Goal: Task Accomplishment & Management: Manage account settings

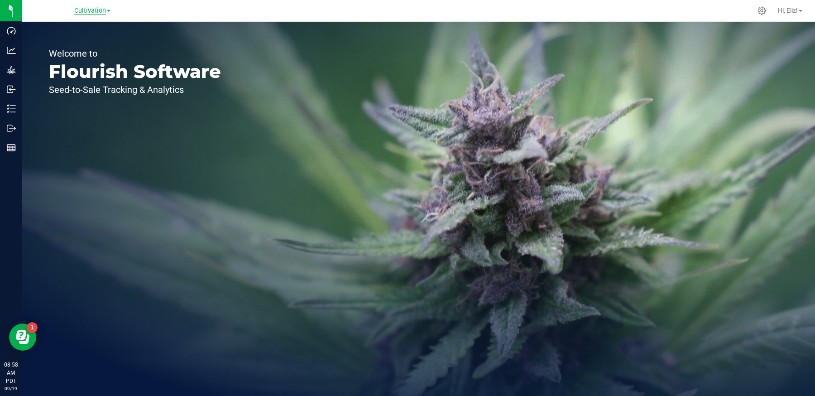
click at [97, 11] on span "Cultivation" at bounding box center [90, 11] width 32 height 8
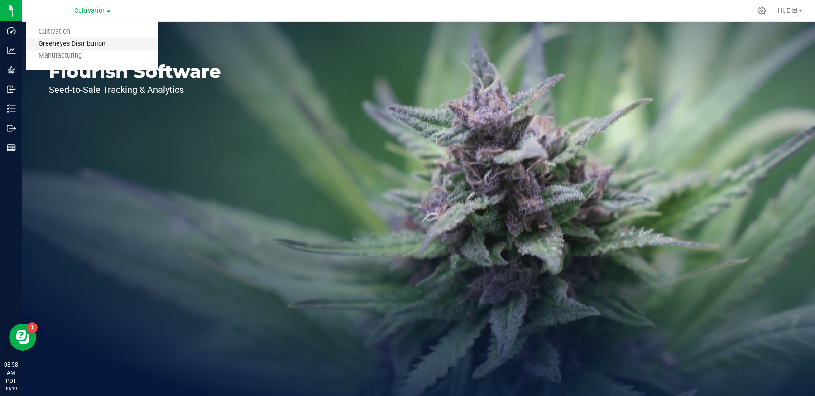
click at [82, 41] on link "Greeneyes Distribution" at bounding box center [92, 44] width 132 height 12
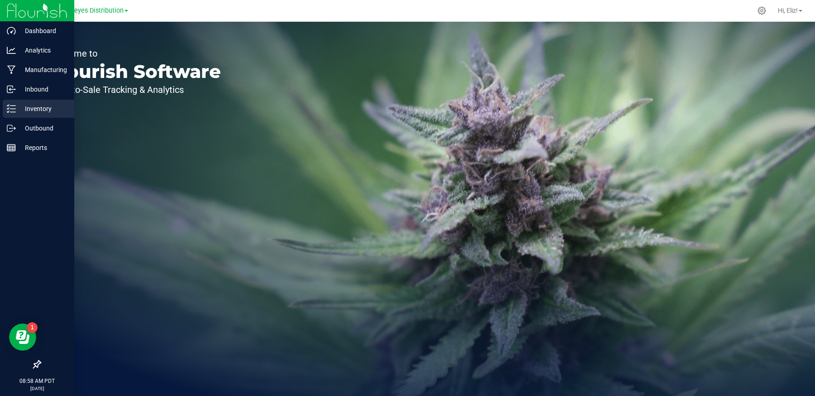
click at [43, 108] on p "Inventory" at bounding box center [43, 108] width 54 height 11
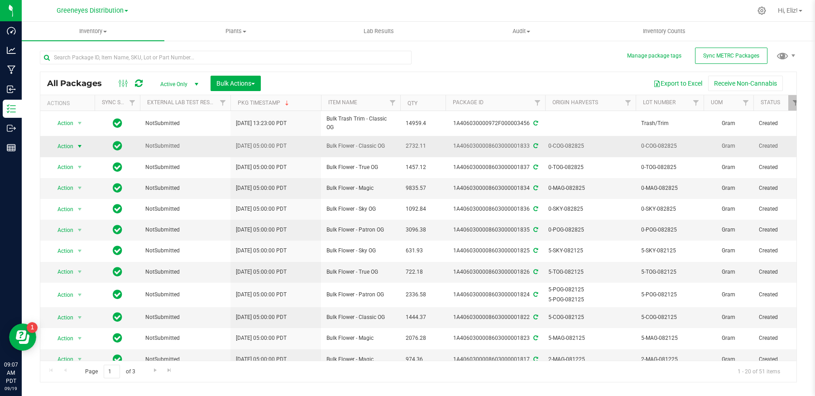
click at [82, 143] on span "select" at bounding box center [79, 146] width 7 height 7
click at [76, 298] on li "Take lab sample" at bounding box center [78, 303] width 56 height 14
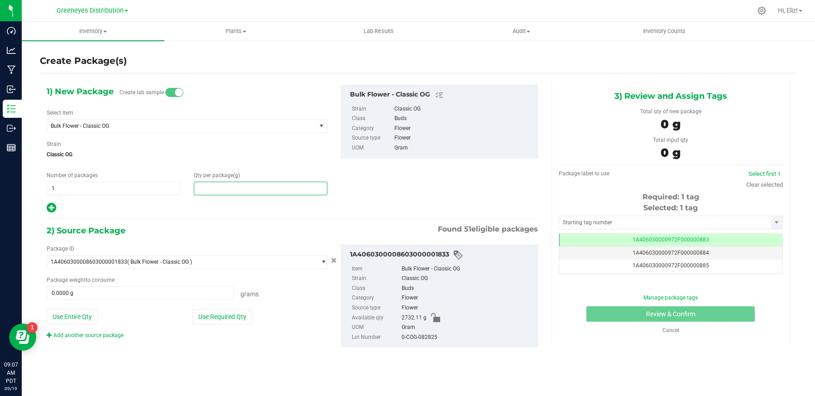
click at [228, 189] on span at bounding box center [261, 189] width 134 height 14
type input "12"
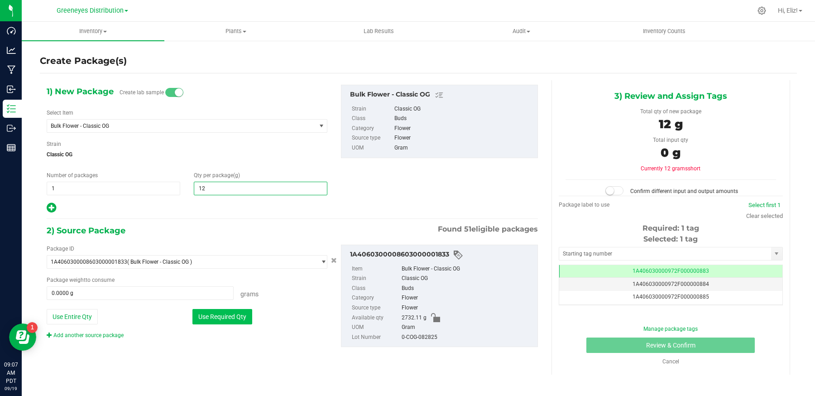
type input "12.0000"
click at [223, 311] on button "Use Required Qty" at bounding box center [223, 316] width 60 height 15
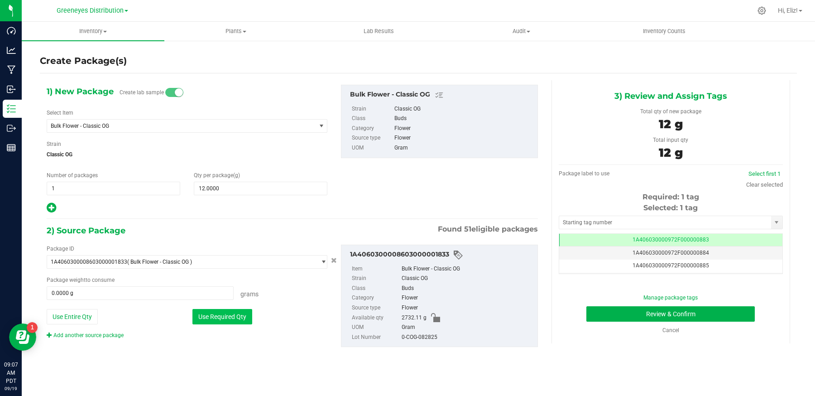
type input "12.0000 g"
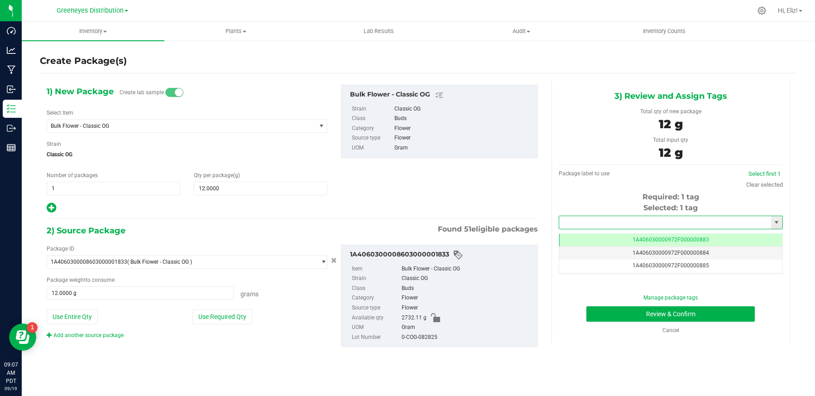
click at [594, 223] on input "text" at bounding box center [665, 222] width 212 height 13
click at [598, 233] on li "1A406030000972F000003531" at bounding box center [671, 237] width 224 height 14
type input "1A406030000972F000003531"
click at [758, 173] on link "Select first 1" at bounding box center [765, 173] width 32 height 7
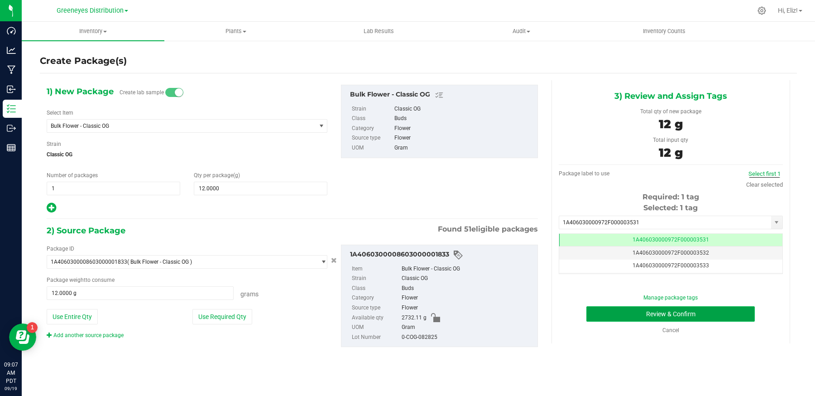
click at [712, 308] on button "Review & Confirm" at bounding box center [671, 313] width 169 height 15
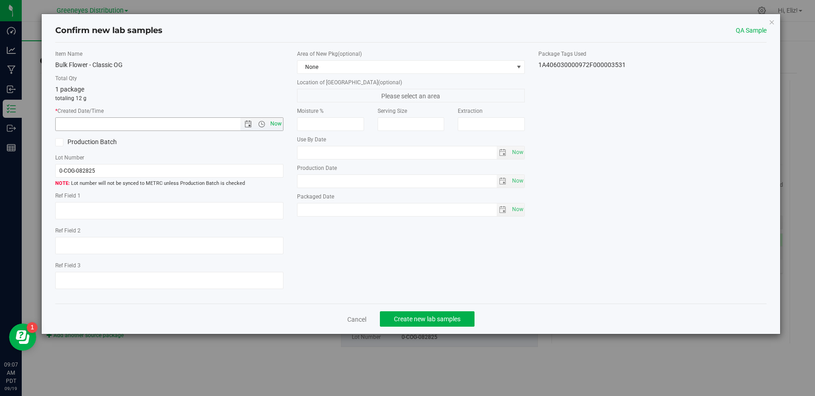
click at [279, 124] on span "Now" at bounding box center [275, 123] width 15 height 13
type input "[DATE] 9:07 AM"
click at [405, 311] on button "Create new lab samples" at bounding box center [427, 318] width 95 height 15
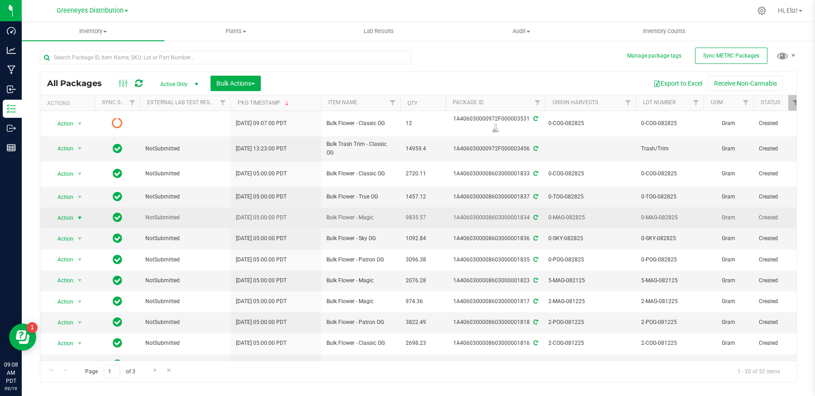
click at [78, 214] on span "select" at bounding box center [79, 217] width 7 height 7
click at [187, 213] on span "NotSubmitted" at bounding box center [185, 217] width 80 height 9
click at [78, 214] on span "select" at bounding box center [79, 217] width 7 height 7
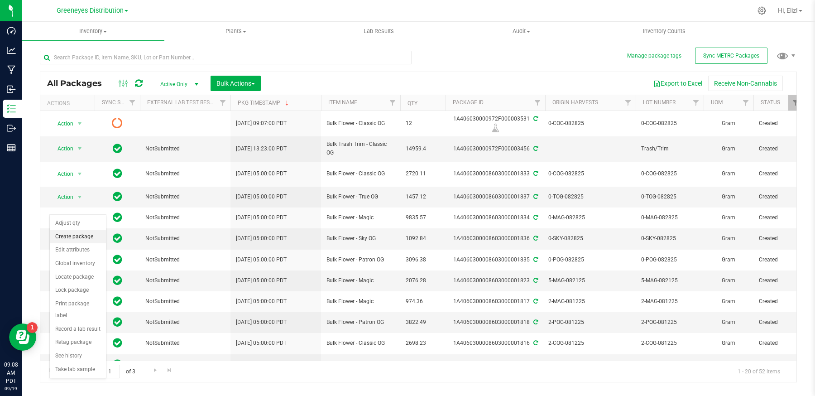
click at [72, 239] on li "Create package" at bounding box center [78, 237] width 56 height 14
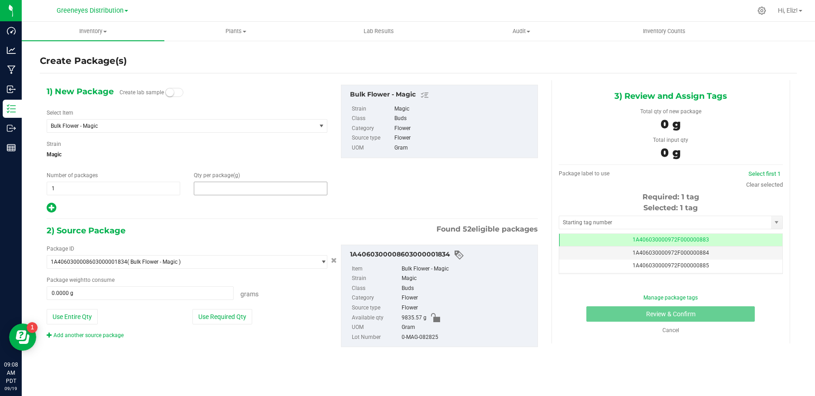
click at [220, 183] on span at bounding box center [261, 189] width 134 height 14
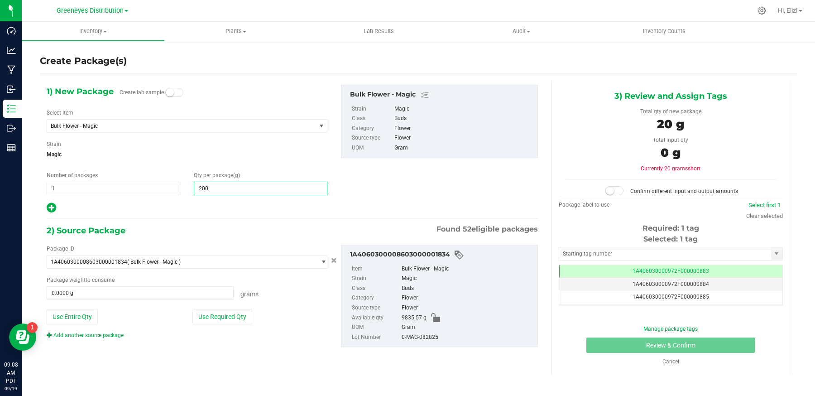
type input "2000"
type input "2,000.0000"
click at [232, 218] on div "1) New Package Create lab sample Select Item Bulk Flower - Magic 1 oz. Classic …" at bounding box center [292, 223] width 505 height 286
click at [216, 318] on button "Use Required Qty" at bounding box center [223, 316] width 60 height 15
type input "2000.0000 g"
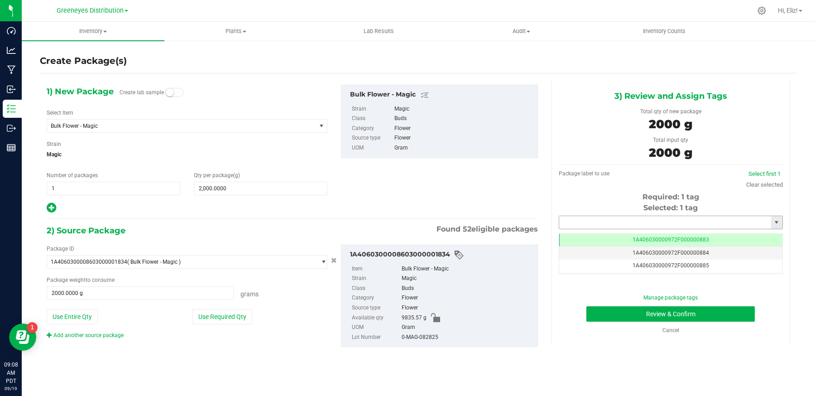
click at [592, 225] on input "text" at bounding box center [665, 222] width 212 height 13
click at [590, 236] on li "1A406030000972F000003457" at bounding box center [671, 237] width 224 height 14
type input "1A406030000972F000003457"
click at [771, 170] on link "Select first 1" at bounding box center [765, 173] width 32 height 7
click at [641, 310] on button "Review & Confirm" at bounding box center [671, 313] width 169 height 15
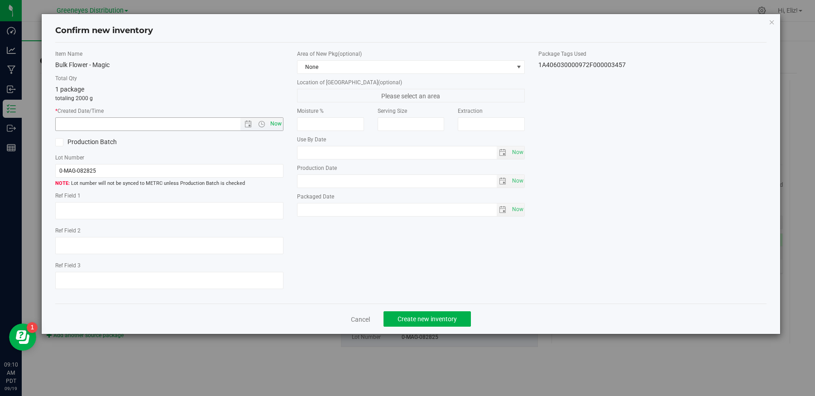
click at [278, 121] on span "Now" at bounding box center [275, 123] width 15 height 13
type input "[DATE] 9:10 AM"
click at [416, 318] on span "Create new inventory" at bounding box center [427, 318] width 59 height 7
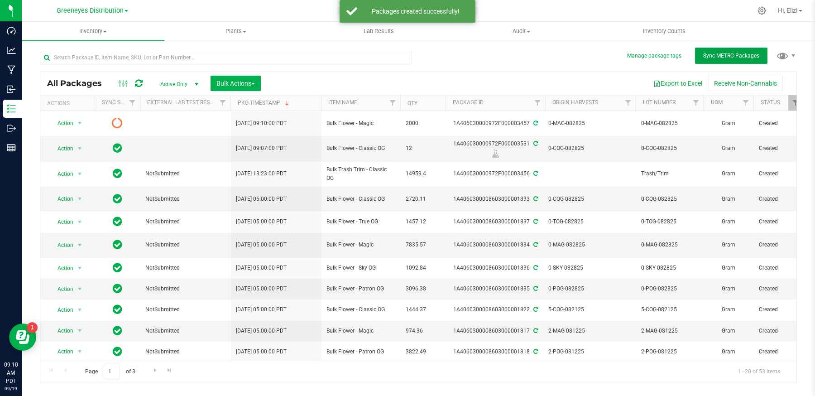
click at [714, 61] on button "Sync METRC Packages" at bounding box center [731, 56] width 72 height 16
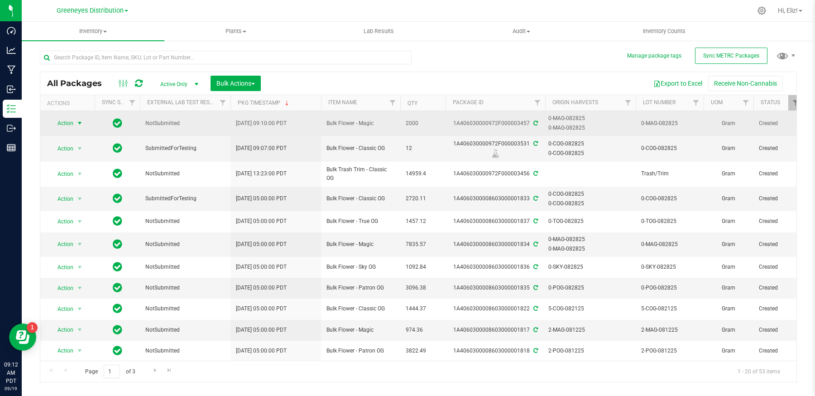
click at [81, 124] on span "select" at bounding box center [79, 123] width 7 height 7
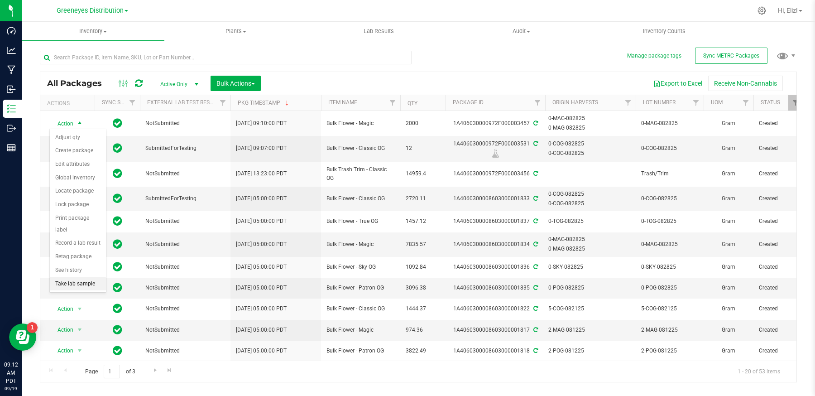
click at [72, 279] on li "Take lab sample" at bounding box center [78, 284] width 56 height 14
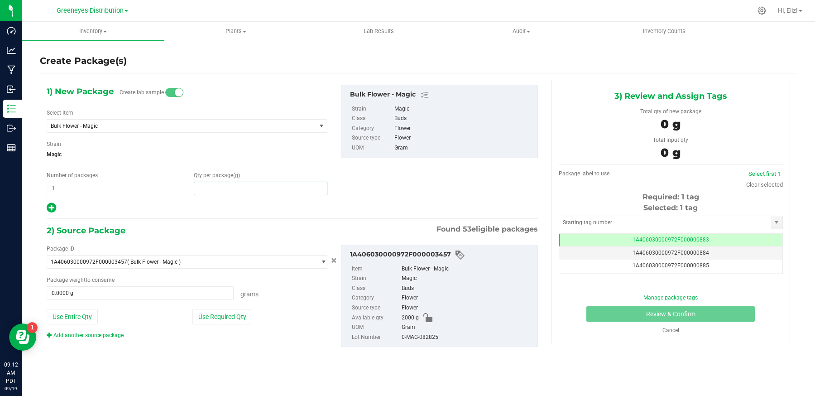
click at [251, 189] on span at bounding box center [261, 189] width 134 height 14
type input "12"
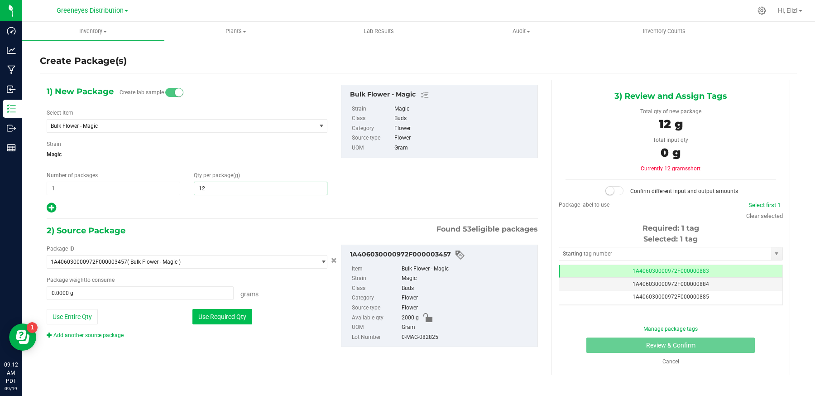
type input "12.0000"
click at [207, 316] on button "Use Required Qty" at bounding box center [223, 316] width 60 height 15
type input "12.0000 g"
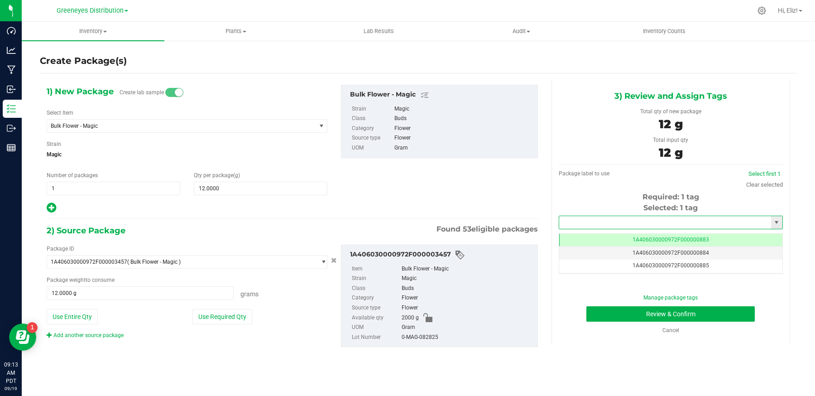
click at [619, 220] on input "text" at bounding box center [665, 222] width 212 height 13
click at [614, 234] on li "1A406030000972F000003532" at bounding box center [671, 237] width 224 height 14
type input "1A406030000972F000003532"
click at [773, 172] on link "Select first 1" at bounding box center [765, 173] width 32 height 7
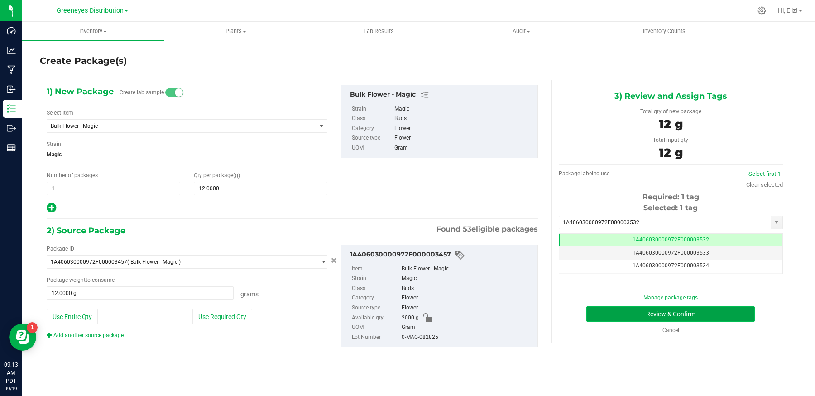
click at [717, 311] on button "Review & Confirm" at bounding box center [671, 313] width 169 height 15
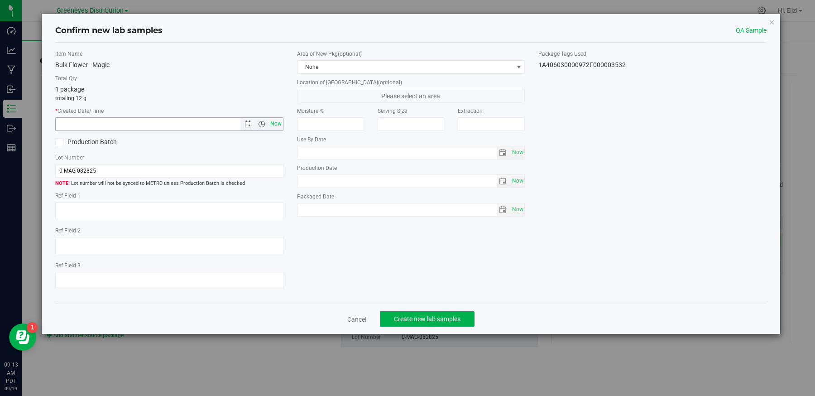
click at [275, 124] on span "Now" at bounding box center [275, 123] width 15 height 13
type input "[DATE] 9:13 AM"
click at [420, 313] on button "Create new lab samples" at bounding box center [427, 318] width 95 height 15
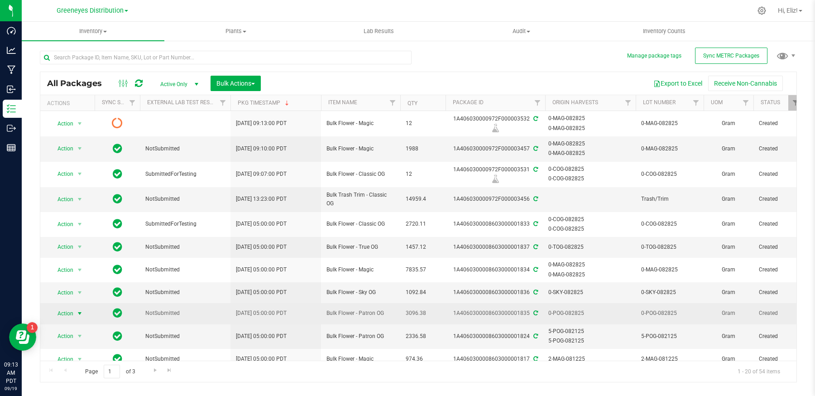
click at [81, 310] on span "select" at bounding box center [79, 313] width 7 height 7
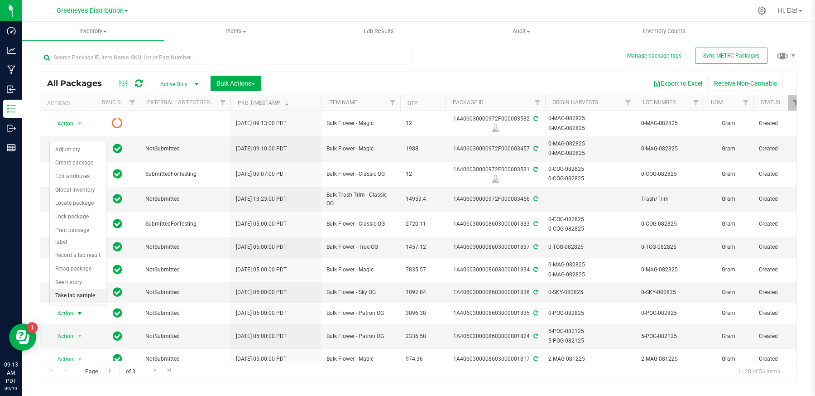
click at [71, 294] on li "Take lab sample" at bounding box center [78, 296] width 56 height 14
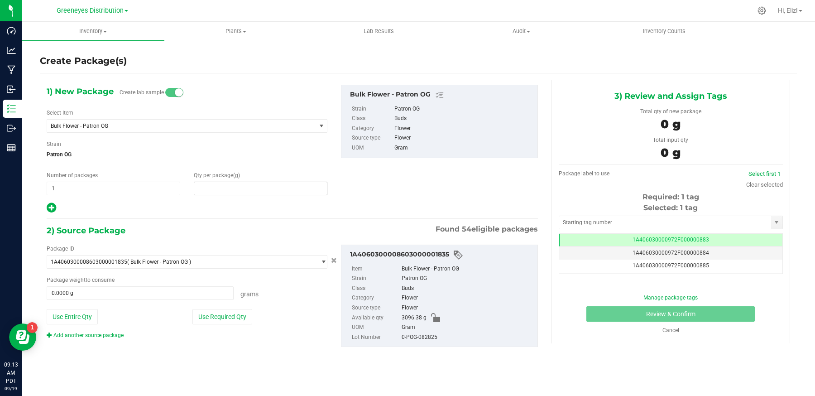
click at [261, 190] on span at bounding box center [261, 189] width 134 height 14
type input "12"
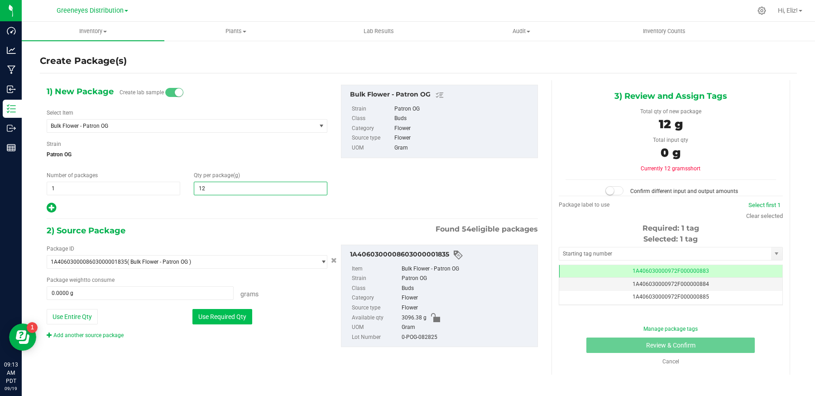
type input "12.0000"
click at [218, 314] on button "Use Required Qty" at bounding box center [223, 316] width 60 height 15
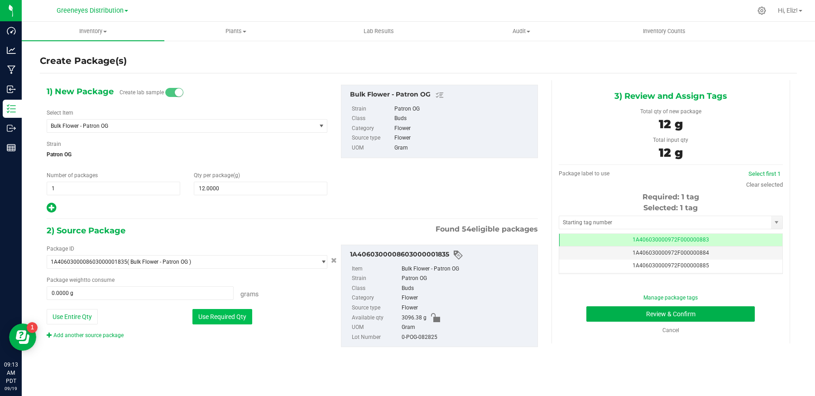
type input "12.0000 g"
click at [580, 222] on input "text" at bounding box center [665, 222] width 212 height 13
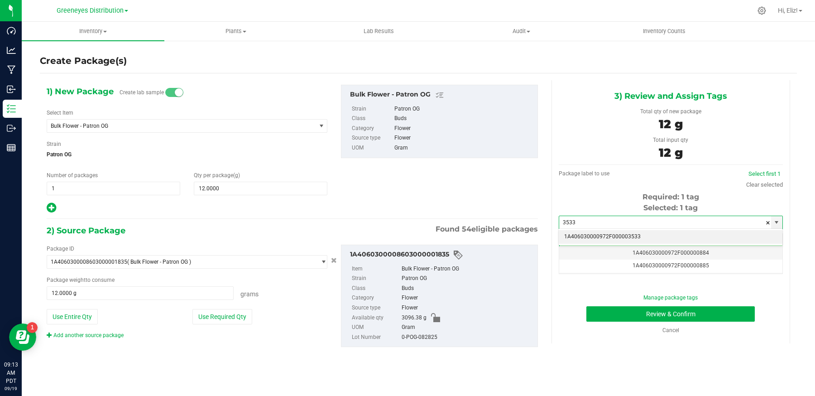
click at [583, 235] on li "1A406030000972F000003533" at bounding box center [671, 237] width 224 height 14
type input "1A406030000972F000003533"
click at [763, 171] on link "Select first 1" at bounding box center [765, 173] width 32 height 7
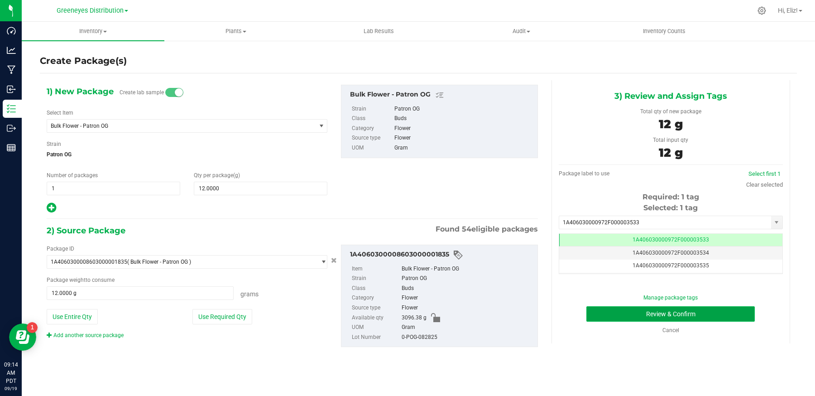
click at [696, 313] on button "Review & Confirm" at bounding box center [671, 313] width 169 height 15
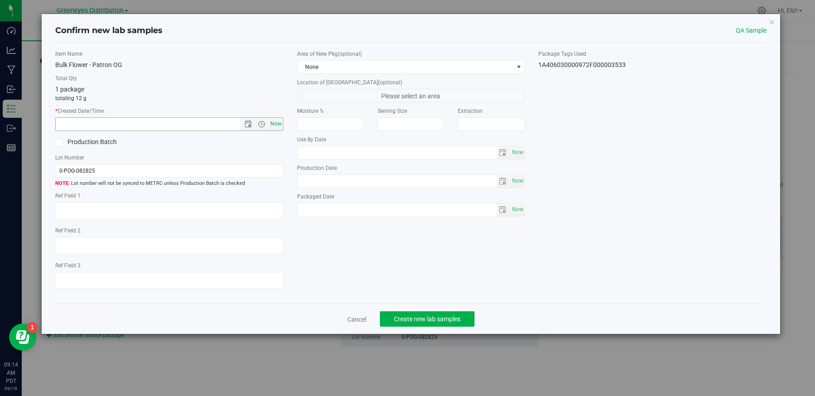
click at [276, 124] on span "Now" at bounding box center [275, 123] width 15 height 13
type input "[DATE] 9:14 AM"
click at [407, 313] on button "Create new lab samples" at bounding box center [427, 318] width 95 height 15
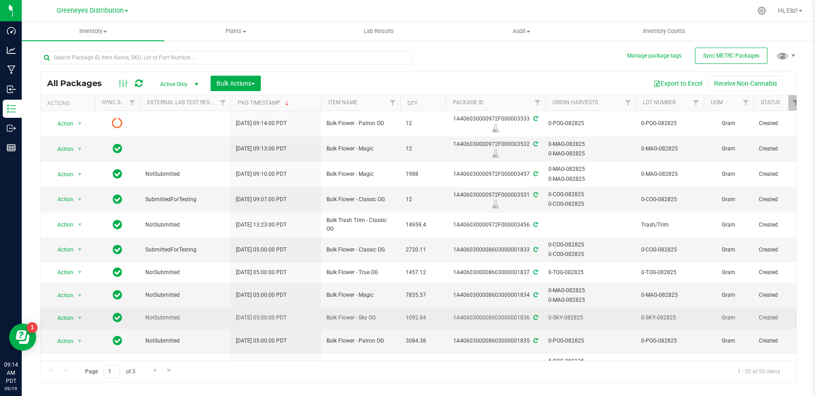
click at [84, 312] on span "select" at bounding box center [79, 318] width 11 height 13
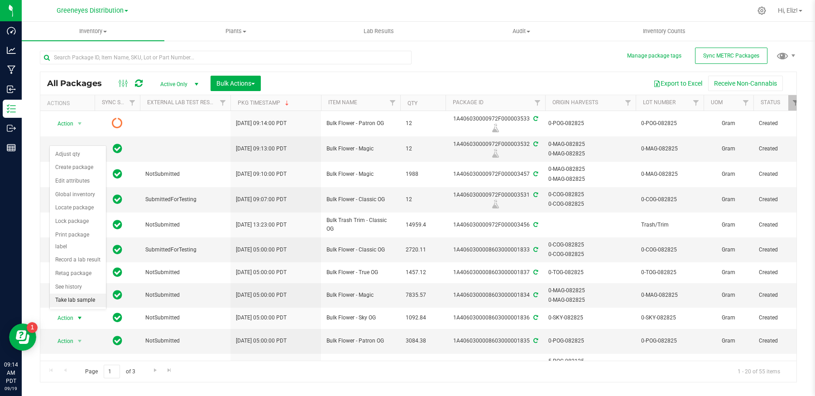
click at [79, 295] on li "Take lab sample" at bounding box center [78, 301] width 56 height 14
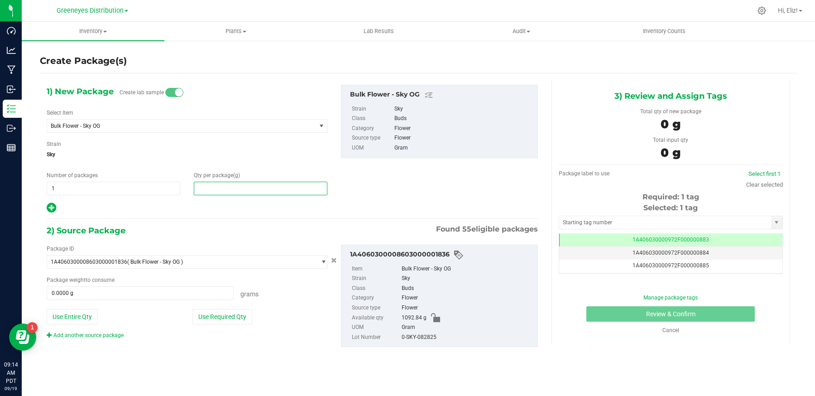
click at [220, 188] on span at bounding box center [261, 189] width 134 height 14
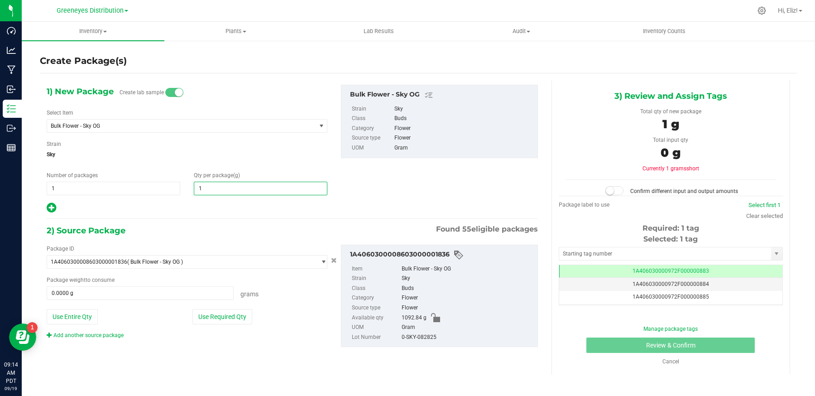
type input "12"
type input "12.0000"
click at [203, 311] on button "Use Required Qty" at bounding box center [223, 316] width 60 height 15
type input "12.0000 g"
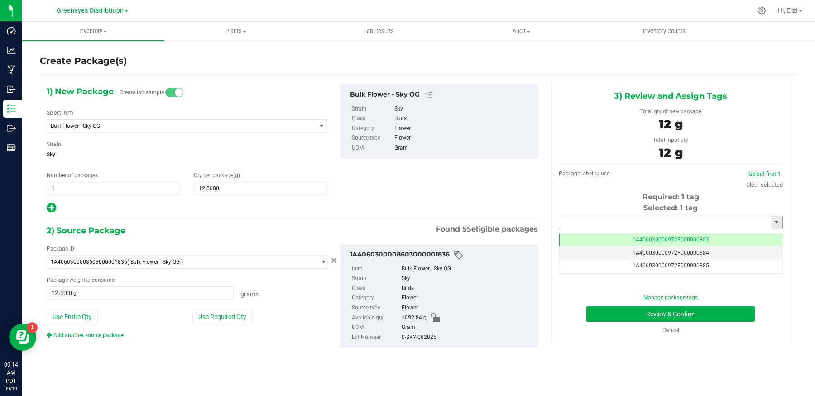
click at [656, 216] on input "text" at bounding box center [665, 222] width 212 height 13
click at [638, 234] on li "1A406030000972F000003534" at bounding box center [671, 237] width 224 height 14
type input "1A406030000972F000003534"
click at [771, 171] on link "Select first 1" at bounding box center [765, 173] width 32 height 7
click at [720, 309] on button "Review & Confirm" at bounding box center [671, 313] width 169 height 15
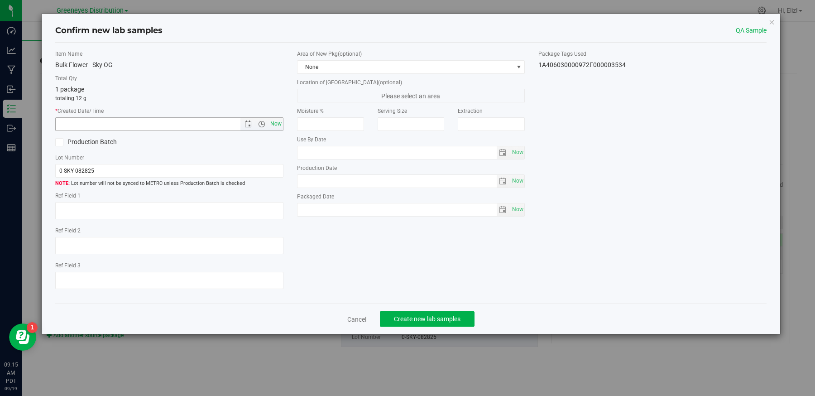
click at [275, 125] on span "Now" at bounding box center [275, 123] width 15 height 13
type input "[DATE] 9:15 AM"
click at [419, 318] on span "Create new lab samples" at bounding box center [427, 318] width 67 height 7
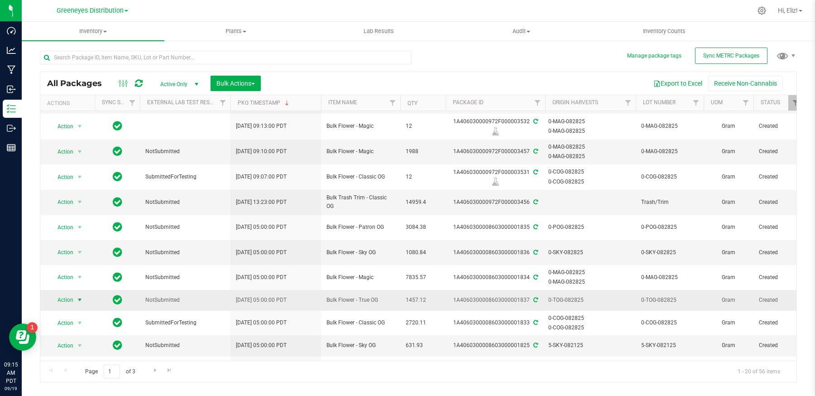
click at [77, 296] on span "select" at bounding box center [79, 299] width 7 height 7
click at [71, 272] on li "Take lab sample" at bounding box center [78, 274] width 56 height 14
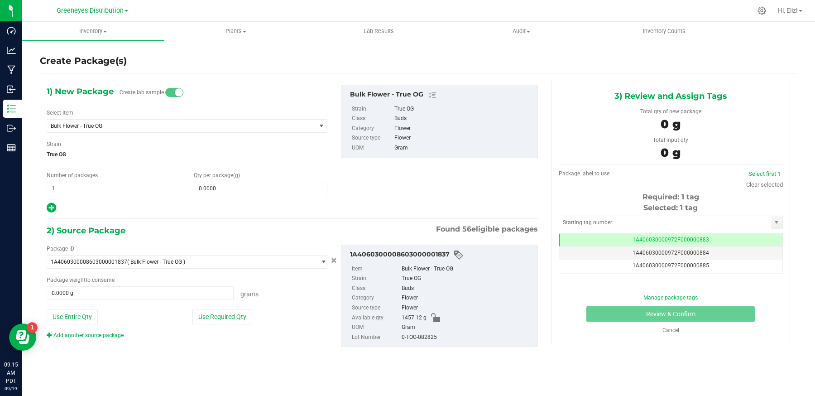
click at [212, 195] on div "1) New Package Create lab sample Select Item Bulk Flower - True OG 1 oz. Classi…" at bounding box center [187, 149] width 294 height 129
click at [212, 192] on span at bounding box center [261, 189] width 134 height 14
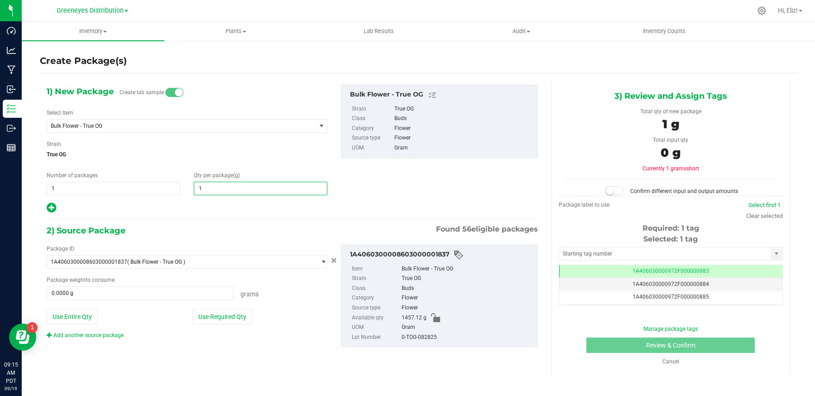
type input "12"
type input "12.0000"
click at [212, 315] on button "Use Required Qty" at bounding box center [223, 316] width 60 height 15
type input "12.0000 g"
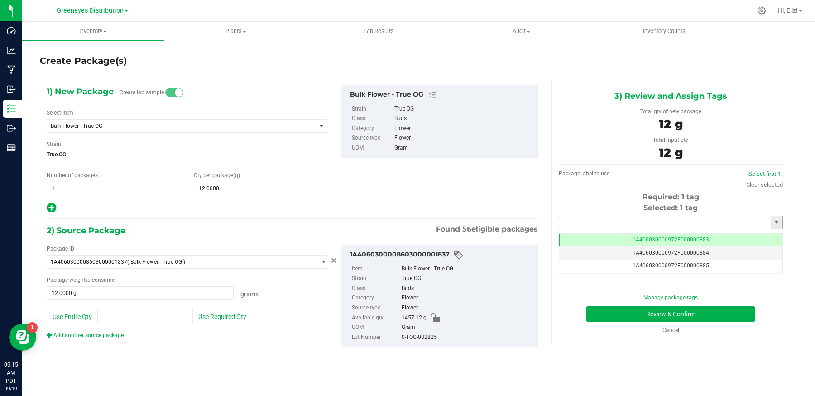
click at [586, 223] on input "text" at bounding box center [665, 222] width 212 height 13
click at [585, 232] on li "1A406030000972F000003535" at bounding box center [671, 237] width 224 height 14
type input "1A406030000972F000003535"
click at [753, 173] on link "Select first 1" at bounding box center [765, 173] width 32 height 7
click at [695, 312] on button "Review & Confirm" at bounding box center [671, 313] width 169 height 15
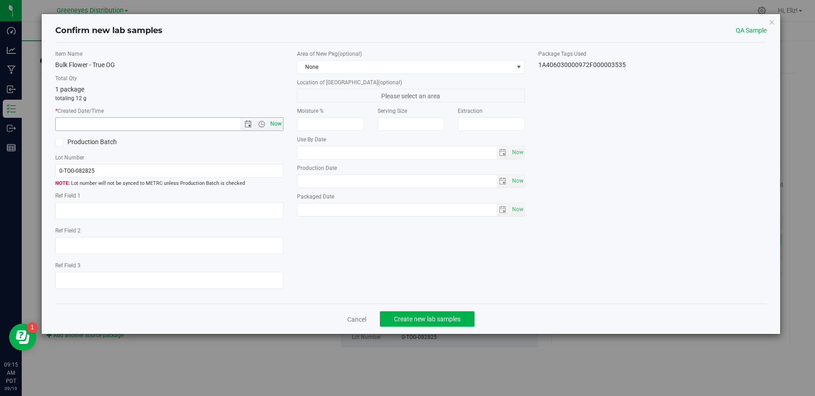
click at [275, 123] on span "Now" at bounding box center [275, 123] width 15 height 13
type input "[DATE] 9:15 AM"
click at [438, 318] on span "Create new lab samples" at bounding box center [427, 318] width 67 height 7
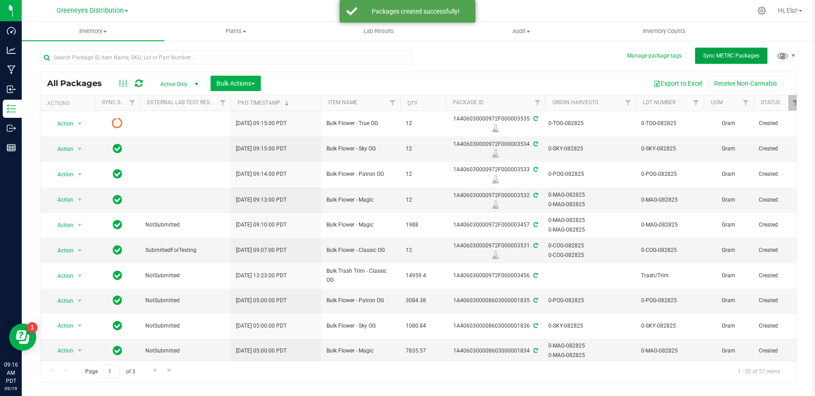
click at [709, 57] on span "Sync METRC Packages" at bounding box center [732, 56] width 56 height 6
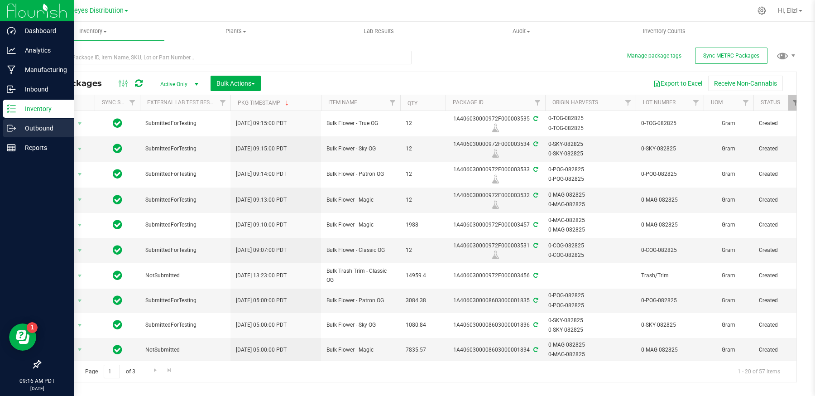
click at [23, 129] on p "Outbound" at bounding box center [43, 128] width 54 height 11
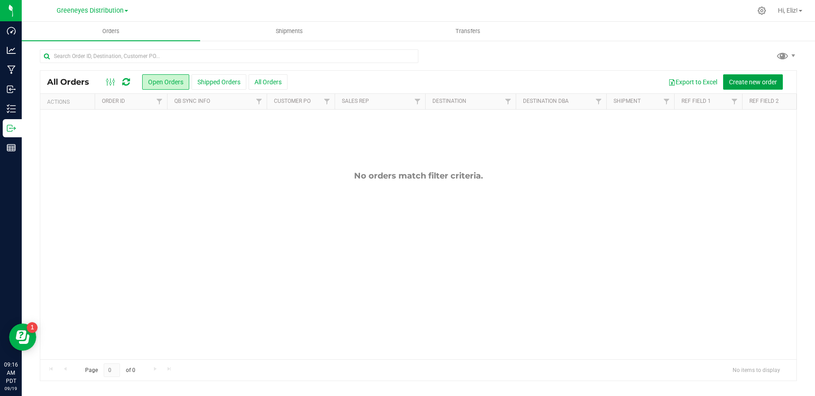
click at [747, 81] on span "Create new order" at bounding box center [753, 81] width 48 height 7
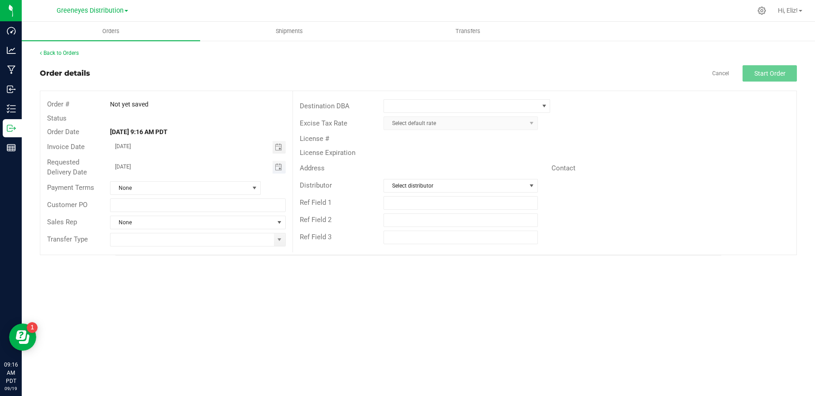
click at [284, 163] on span "Toggle calendar" at bounding box center [279, 167] width 13 height 13
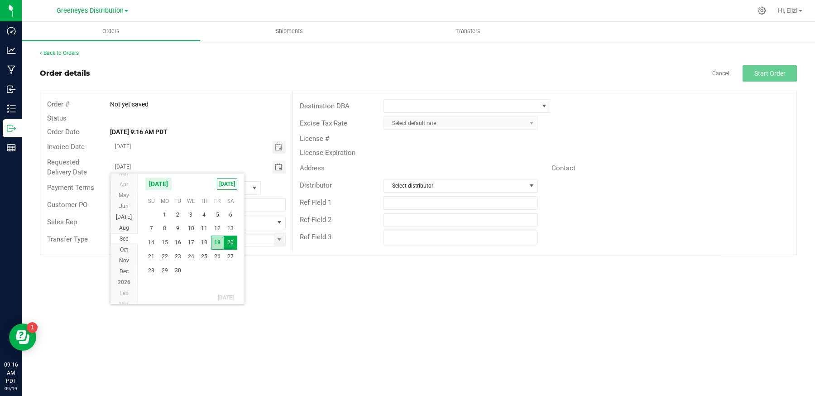
click at [220, 241] on span "19" at bounding box center [217, 243] width 13 height 14
type input "[DATE]"
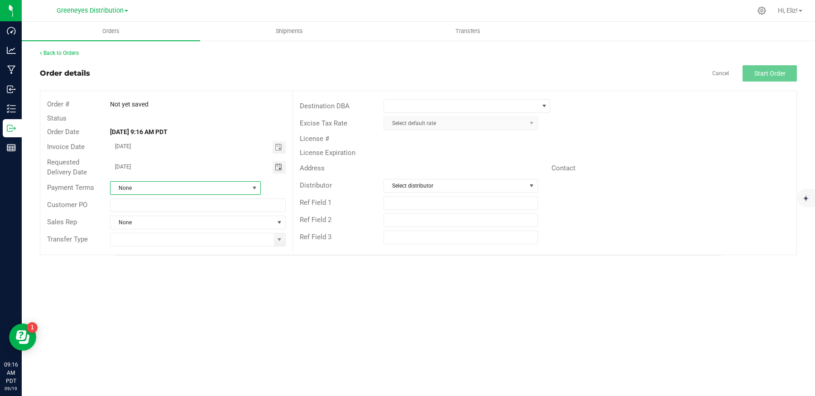
click at [254, 188] on span at bounding box center [254, 187] width 7 height 7
click at [130, 241] on li "None" at bounding box center [186, 241] width 150 height 15
click at [280, 240] on span at bounding box center [279, 239] width 7 height 7
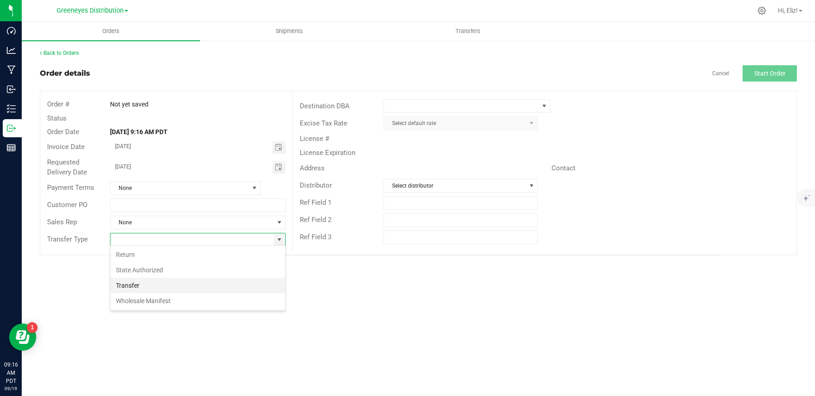
click at [136, 287] on li "Transfer" at bounding box center [198, 285] width 175 height 15
type input "Transfer"
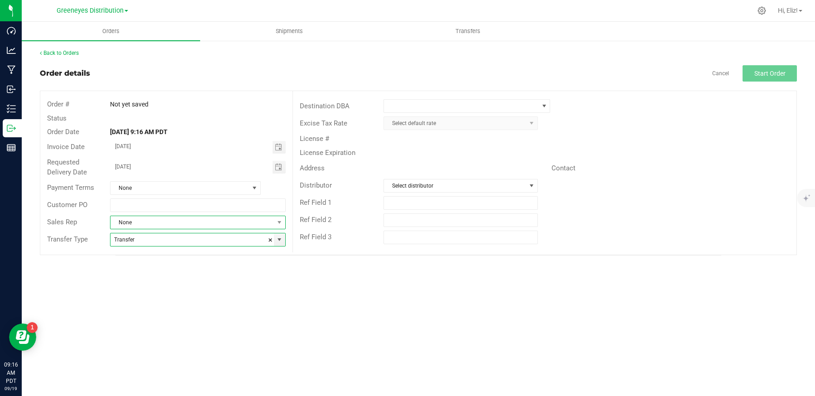
click at [279, 226] on span at bounding box center [279, 222] width 11 height 13
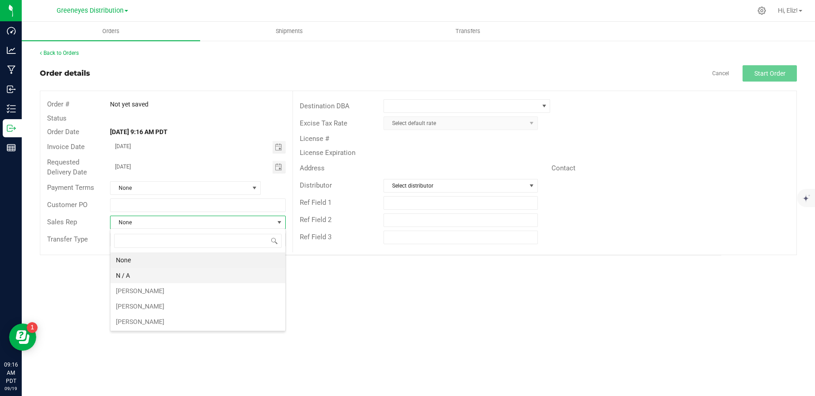
click at [146, 276] on li "N / A" at bounding box center [198, 275] width 175 height 15
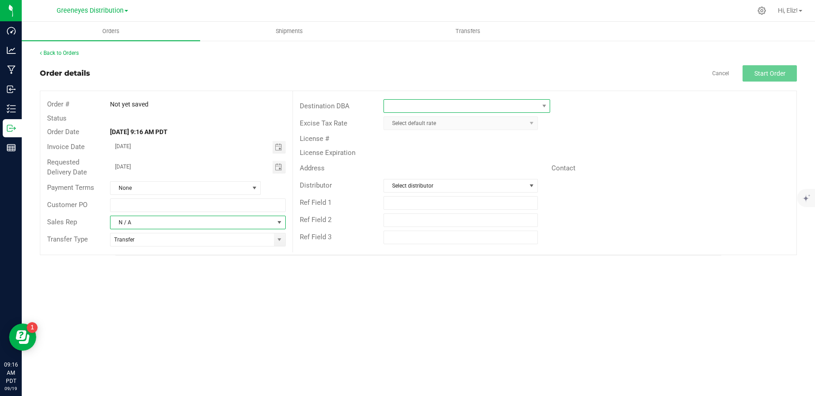
click at [432, 109] on span at bounding box center [461, 106] width 154 height 13
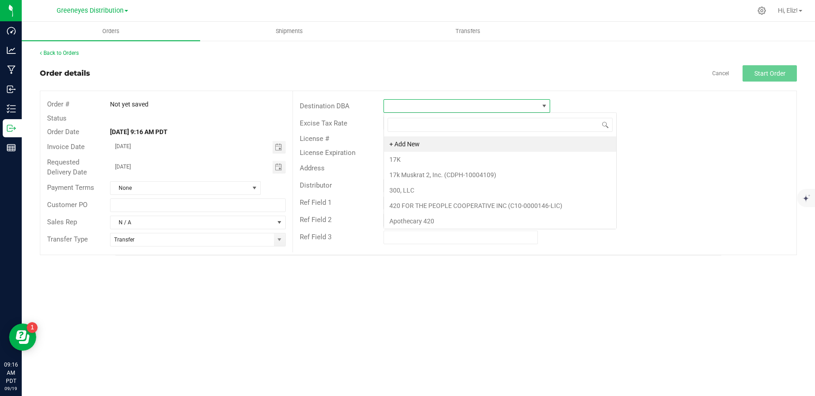
scroll to position [13, 167]
type input "sq"
click at [417, 140] on li "SQRD Lab" at bounding box center [467, 143] width 166 height 15
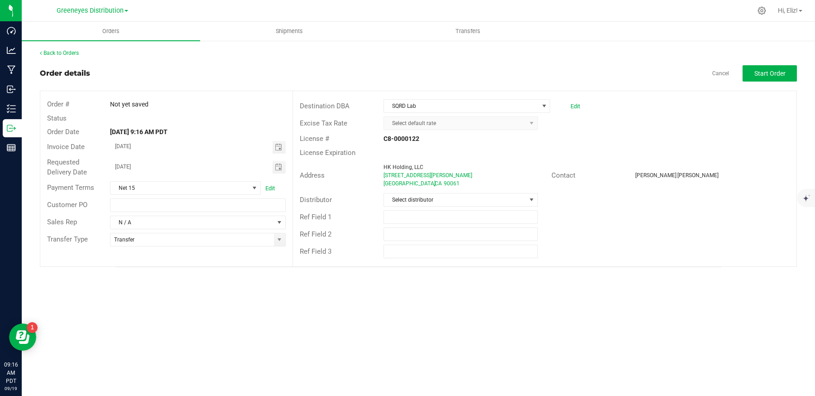
drag, startPoint x: 419, startPoint y: 140, endPoint x: 362, endPoint y: 140, distance: 57.5
click at [362, 140] on div "License # C8-0000122" at bounding box center [545, 139] width 504 height 14
copy div "C8-0000122"
click at [409, 197] on span "Select distributor" at bounding box center [455, 199] width 142 height 13
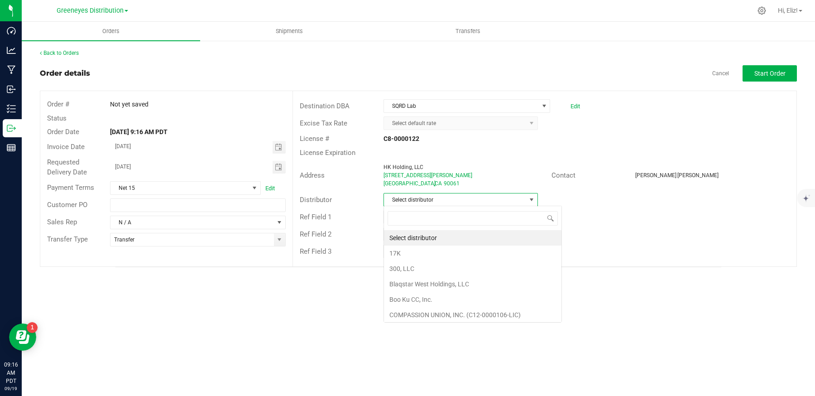
scroll to position [13, 154]
type input "greeneyes farms"
click at [415, 235] on li "GREENEYES FARMS INC. (C11-0000233-LIC)" at bounding box center [461, 237] width 154 height 15
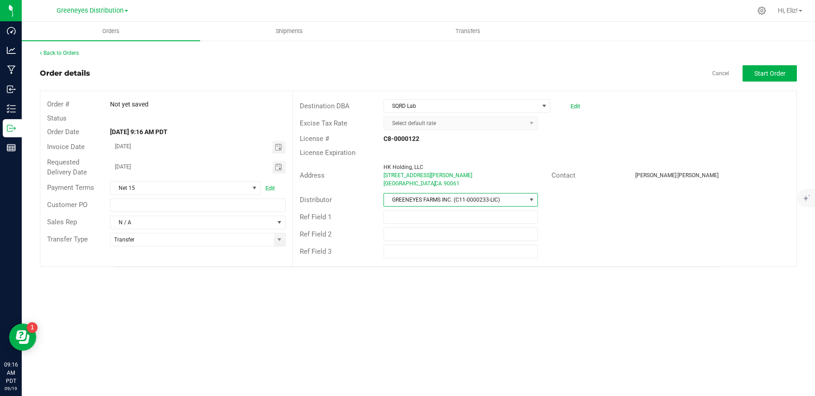
click at [748, 135] on div "License # C8-0000122" at bounding box center [545, 139] width 504 height 14
click at [766, 72] on span "Start Order" at bounding box center [770, 73] width 31 height 7
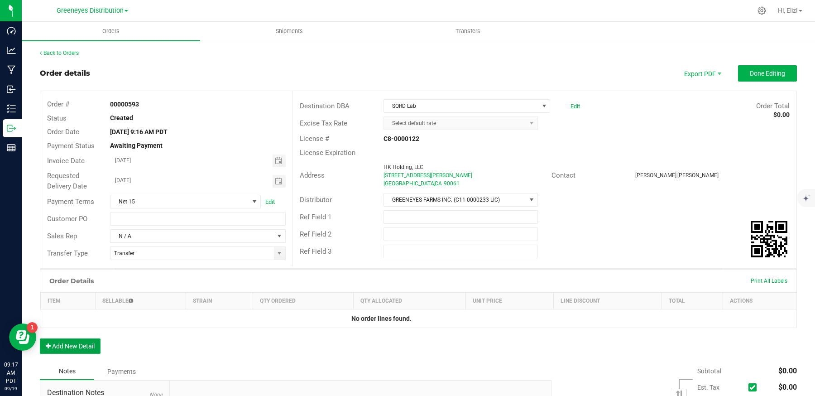
click at [80, 344] on button "Add New Detail" at bounding box center [70, 345] width 61 height 15
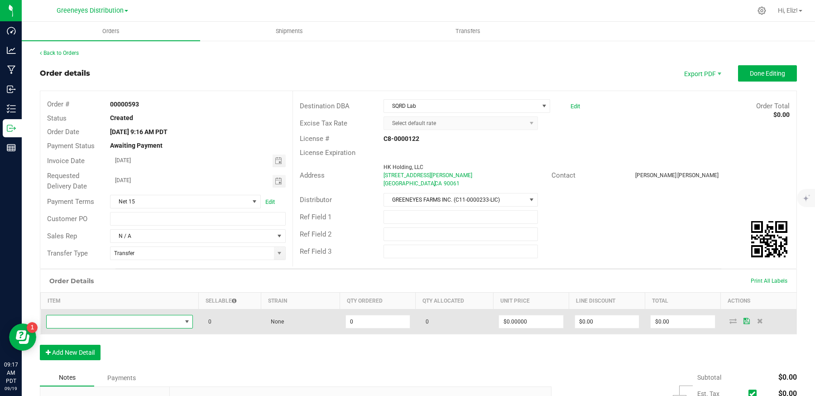
click at [105, 324] on span "NO DATA FOUND" at bounding box center [114, 321] width 135 height 13
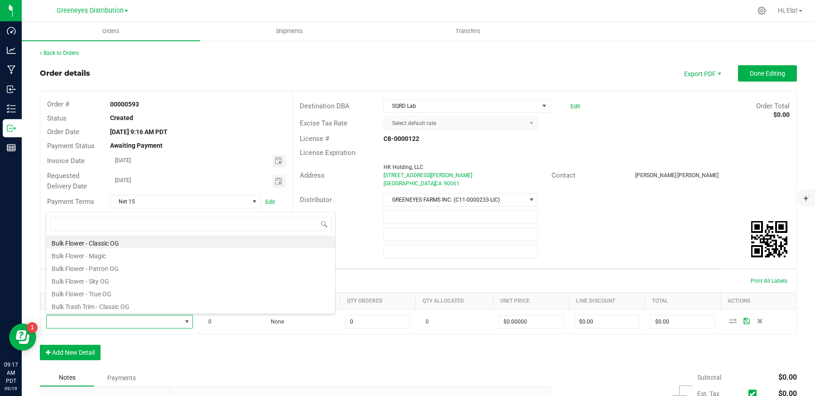
scroll to position [13, 147]
click at [102, 241] on li "Bulk Flower - Classic OG" at bounding box center [190, 242] width 289 height 13
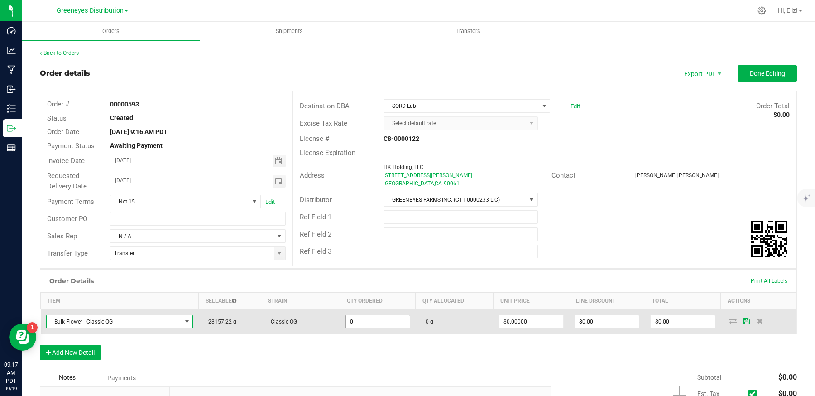
click at [362, 319] on input "0" at bounding box center [378, 321] width 64 height 13
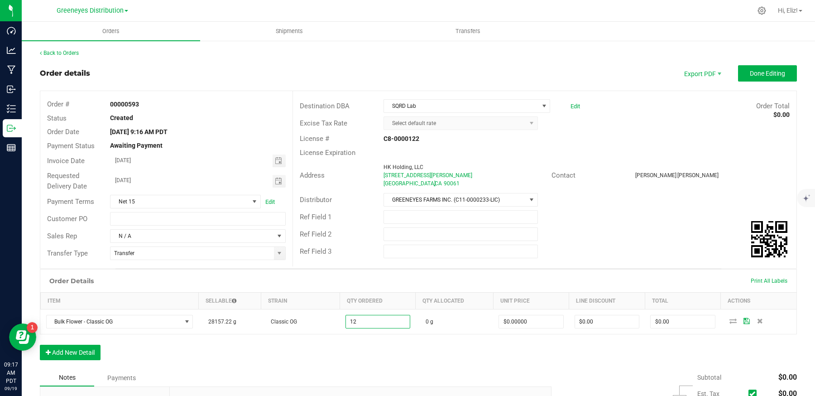
type input "12.0000 g"
click at [384, 347] on div "Order Details Print All Labels Item Sellable Strain Qty Ordered Qty Allocated U…" at bounding box center [418, 319] width 757 height 100
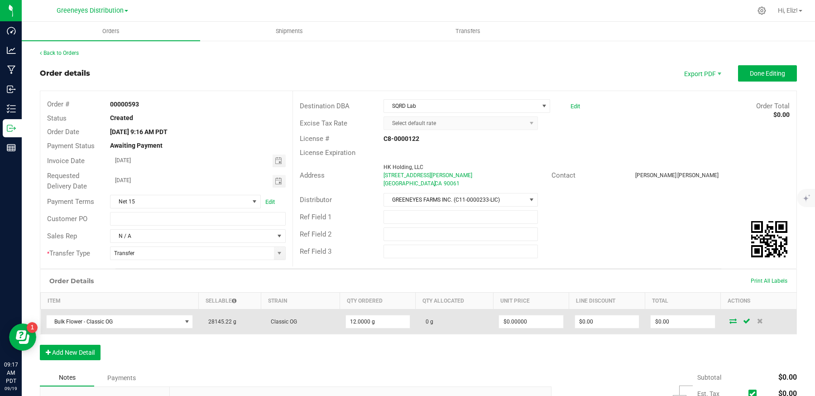
click at [731, 320] on icon at bounding box center [733, 320] width 7 height 5
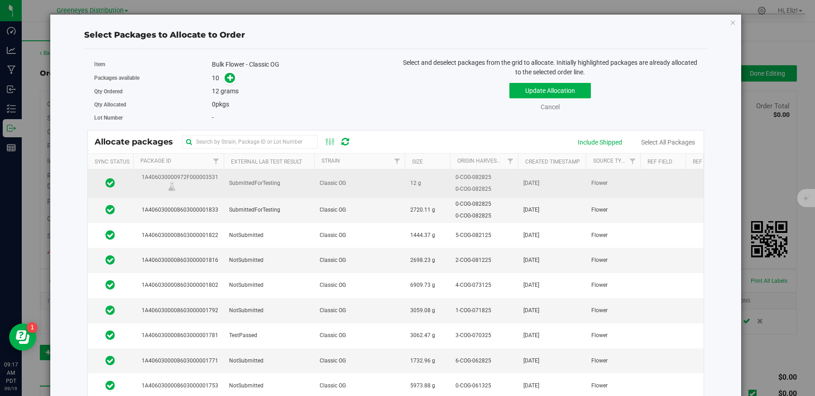
click at [328, 176] on td "Classic OG" at bounding box center [359, 183] width 91 height 28
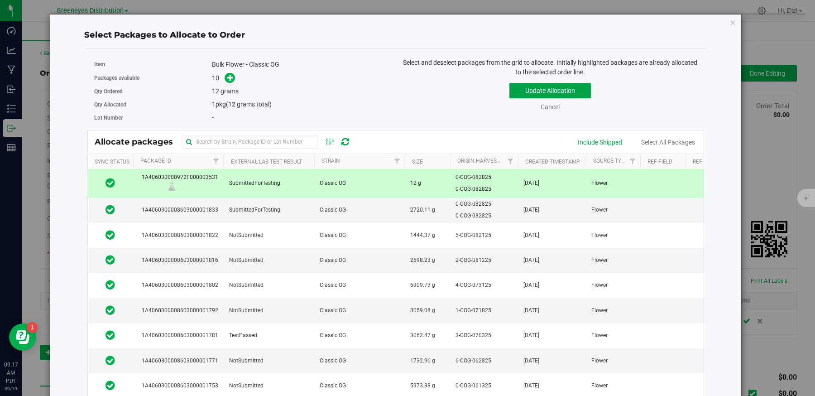
click at [518, 92] on button "Update Allocation" at bounding box center [551, 90] width 82 height 15
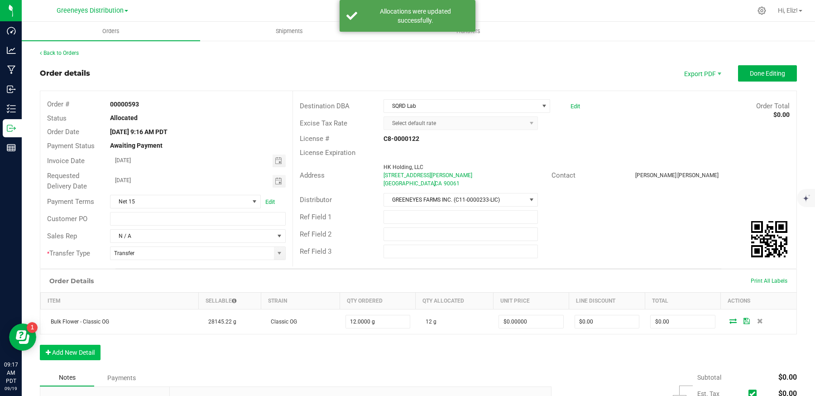
click at [93, 342] on div "Order Details Print All Labels Item Sellable Strain Qty Ordered Qty Allocated U…" at bounding box center [418, 319] width 757 height 100
click at [88, 347] on button "Add New Detail" at bounding box center [70, 352] width 61 height 15
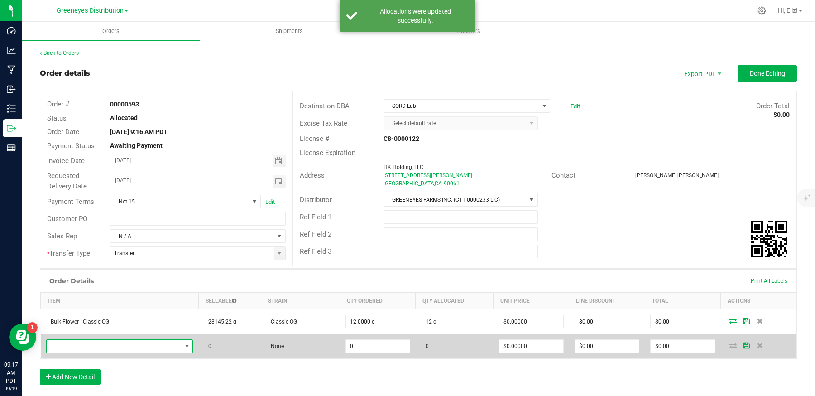
click at [112, 342] on span "NO DATA FOUND" at bounding box center [114, 346] width 135 height 13
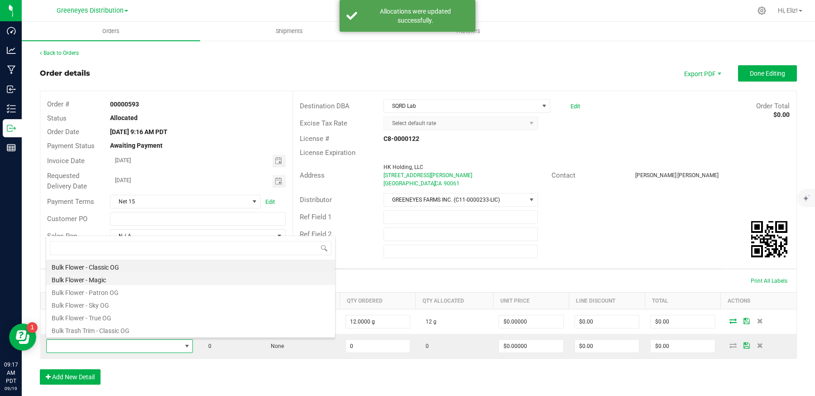
click at [112, 278] on li "Bulk Flower - Magic" at bounding box center [190, 278] width 289 height 13
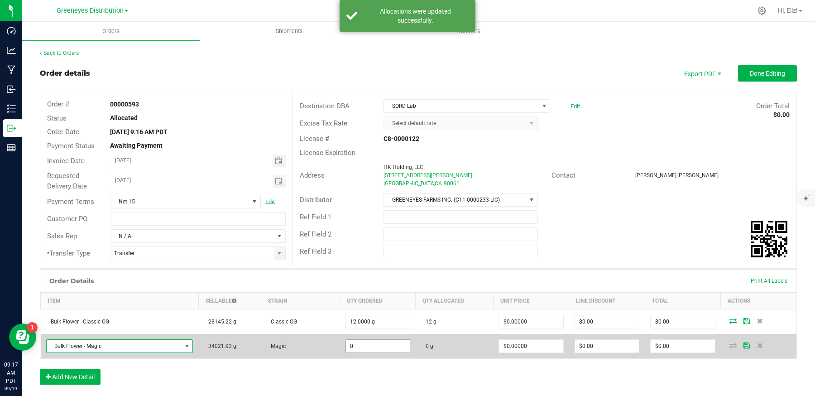
click at [371, 343] on input "0" at bounding box center [378, 346] width 64 height 13
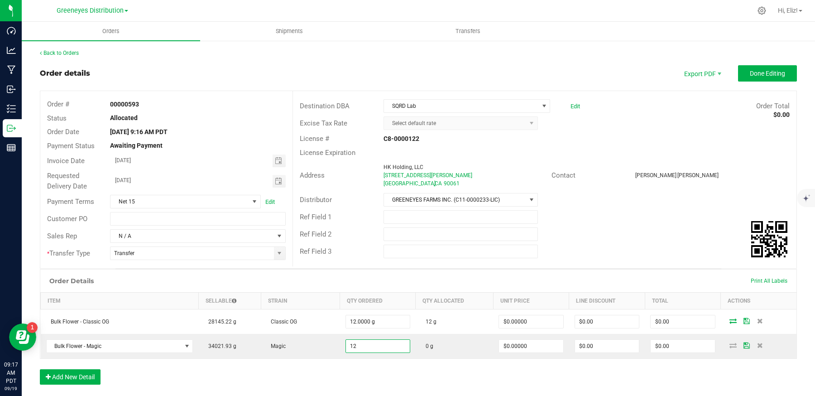
type input "12.0000 g"
click at [397, 370] on div "Order Details Print All Labels Item Sellable Strain Qty Ordered Qty Allocated U…" at bounding box center [418, 331] width 757 height 125
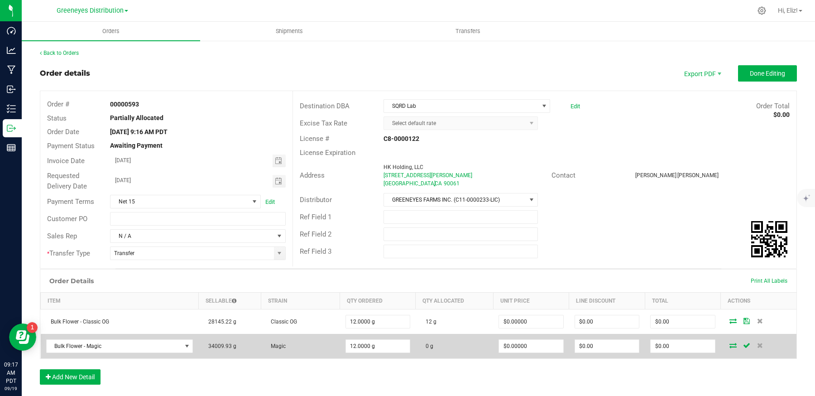
click at [732, 343] on icon at bounding box center [733, 344] width 7 height 5
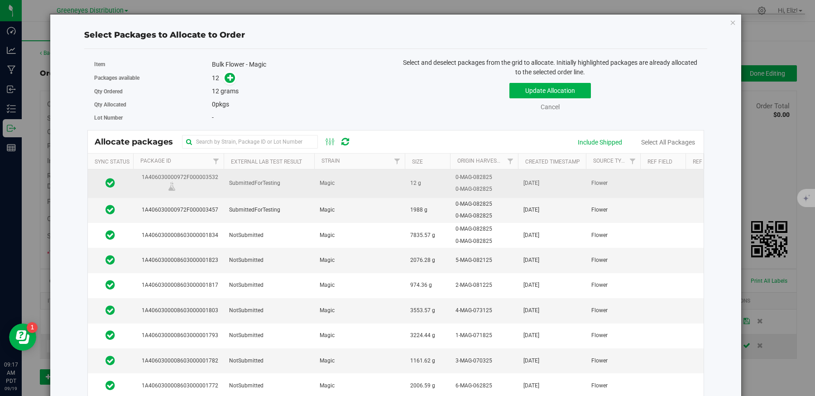
click at [385, 187] on td "Magic" at bounding box center [359, 183] width 91 height 28
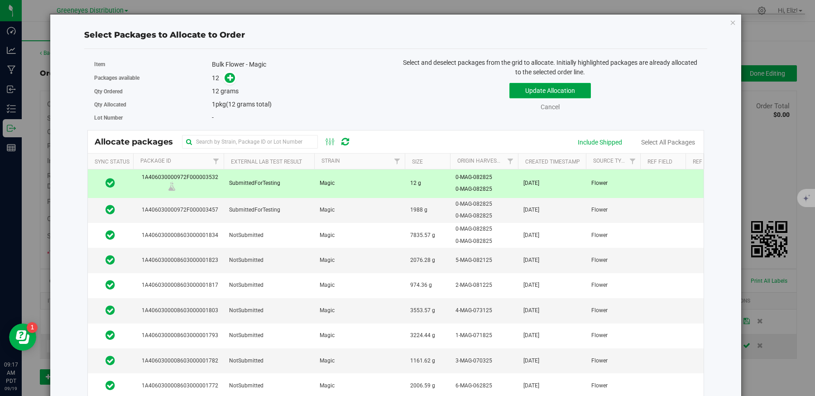
click at [529, 93] on button "Update Allocation" at bounding box center [551, 90] width 82 height 15
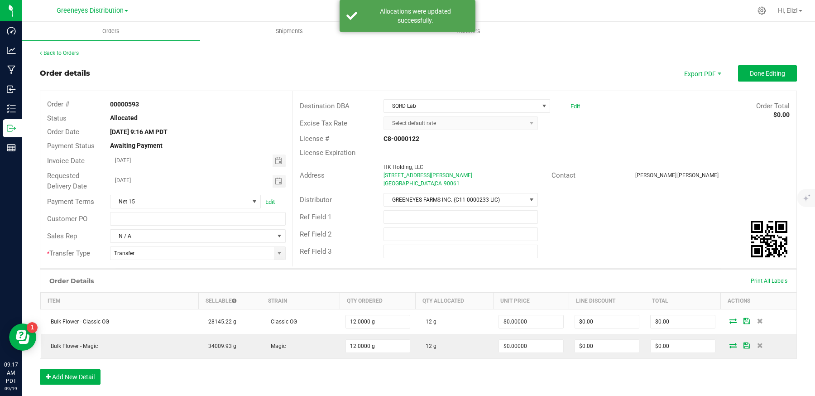
click at [87, 371] on button "Add New Detail" at bounding box center [70, 376] width 61 height 15
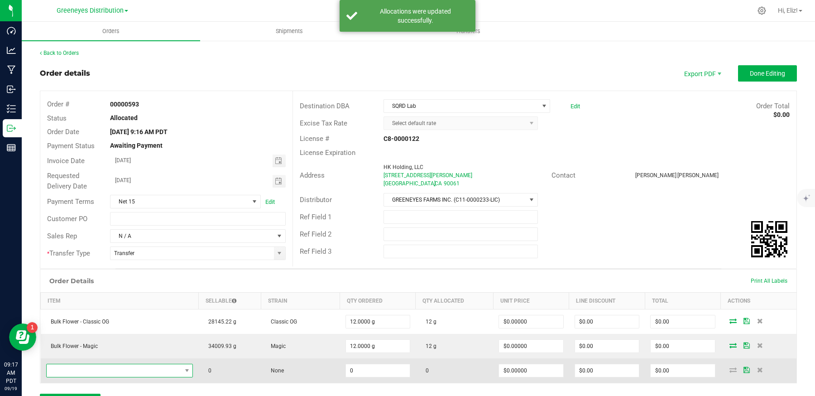
click at [103, 365] on span "NO DATA FOUND" at bounding box center [114, 370] width 135 height 13
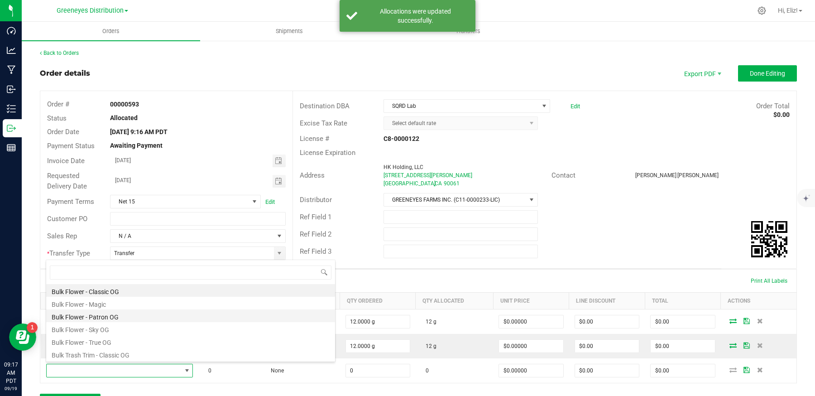
click at [104, 317] on li "Bulk Flower - Patron OG" at bounding box center [190, 315] width 289 height 13
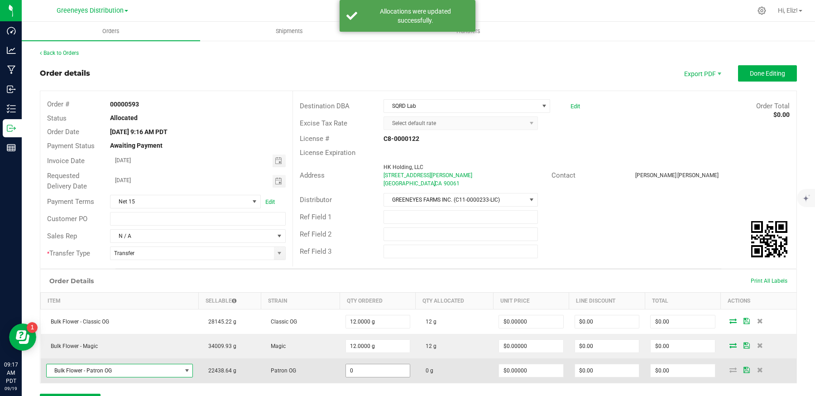
click at [369, 366] on input "0" at bounding box center [378, 370] width 64 height 13
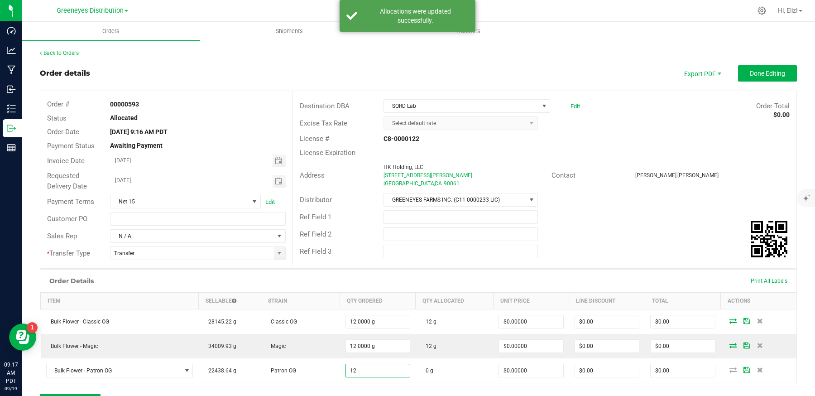
type input "12.0000 g"
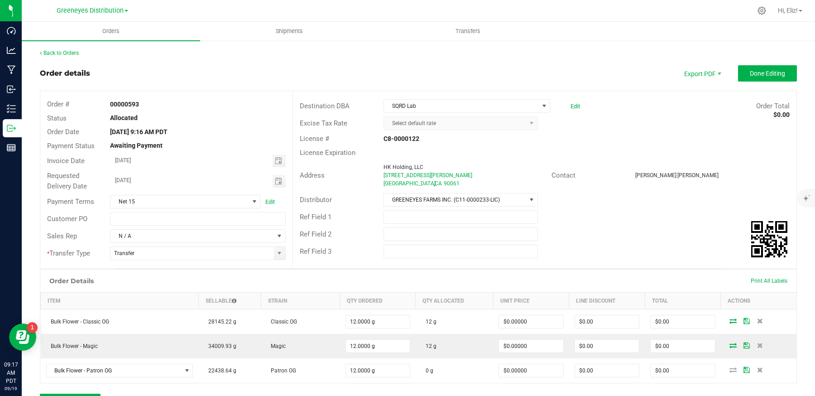
click at [370, 389] on div "Order Details Print All Labels Item Sellable Strain Qty Ordered Qty Allocated U…" at bounding box center [418, 343] width 757 height 149
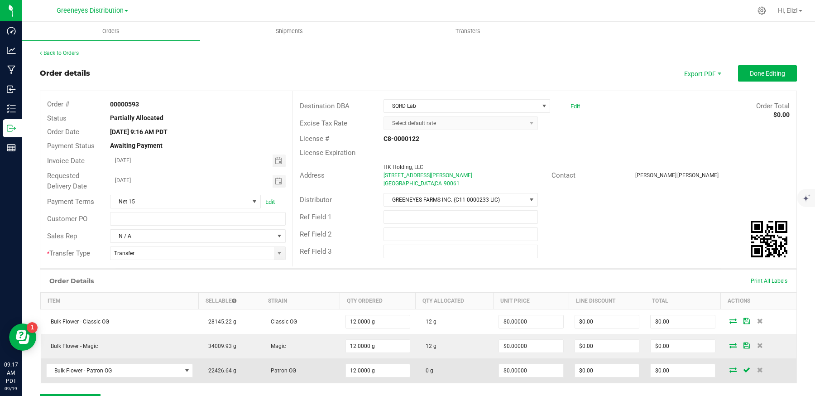
click at [733, 367] on icon at bounding box center [733, 369] width 7 height 5
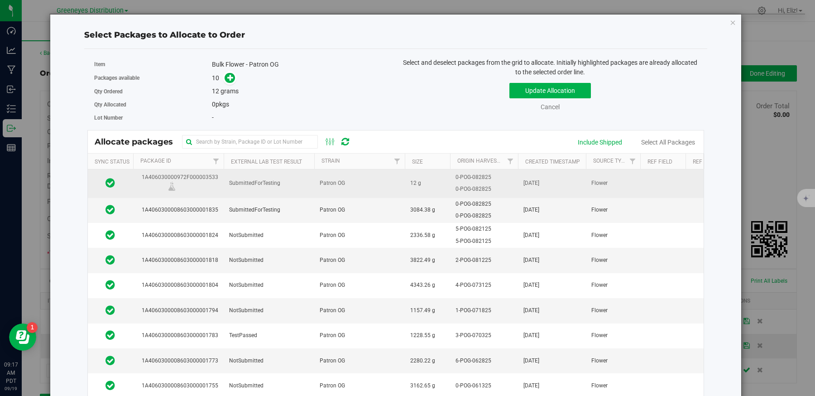
drag, startPoint x: 359, startPoint y: 182, endPoint x: 373, endPoint y: 182, distance: 14.1
click at [359, 182] on td "Patron OG" at bounding box center [359, 183] width 91 height 28
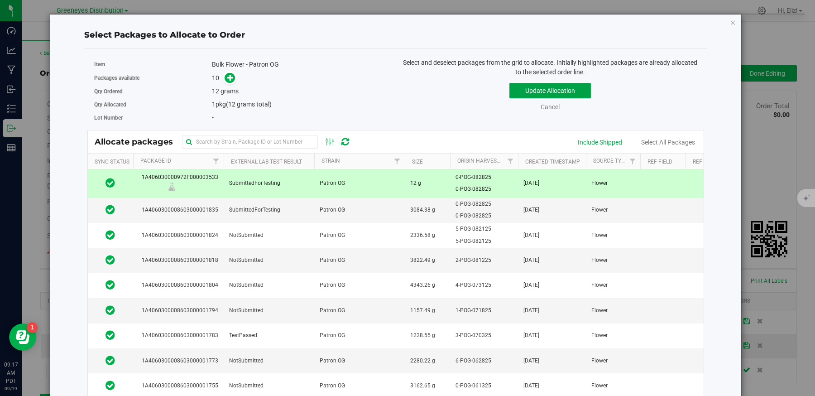
click at [525, 91] on button "Update Allocation" at bounding box center [551, 90] width 82 height 15
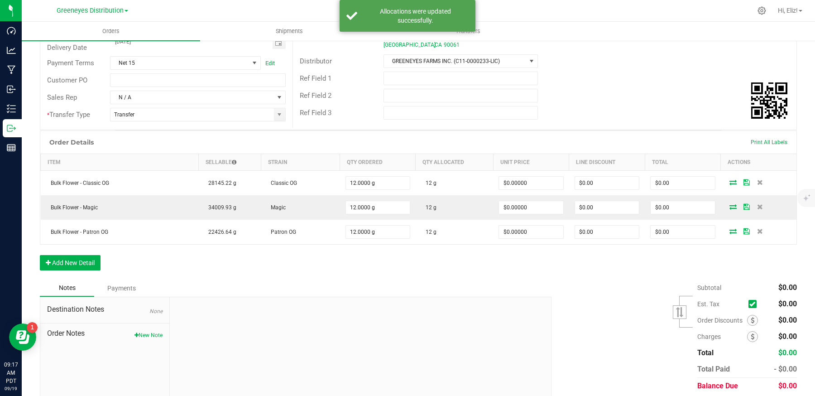
scroll to position [146, 0]
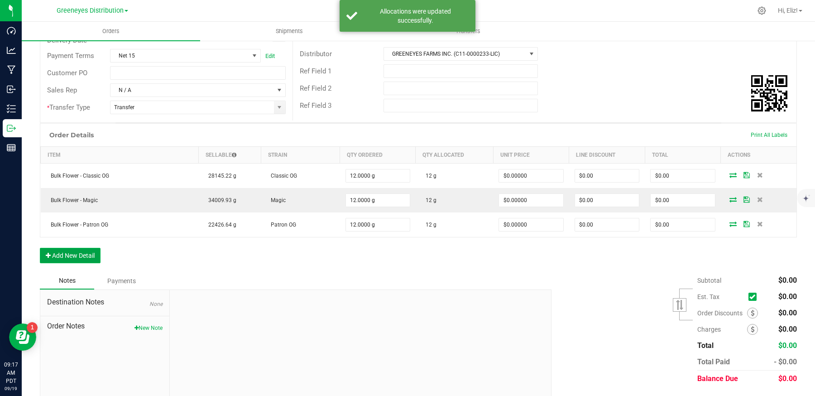
click at [65, 248] on button "Add New Detail" at bounding box center [70, 255] width 61 height 15
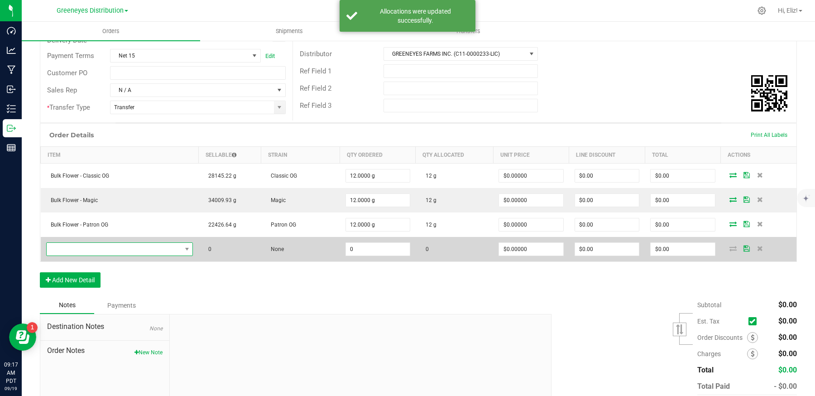
click at [109, 244] on span "NO DATA FOUND" at bounding box center [114, 249] width 135 height 13
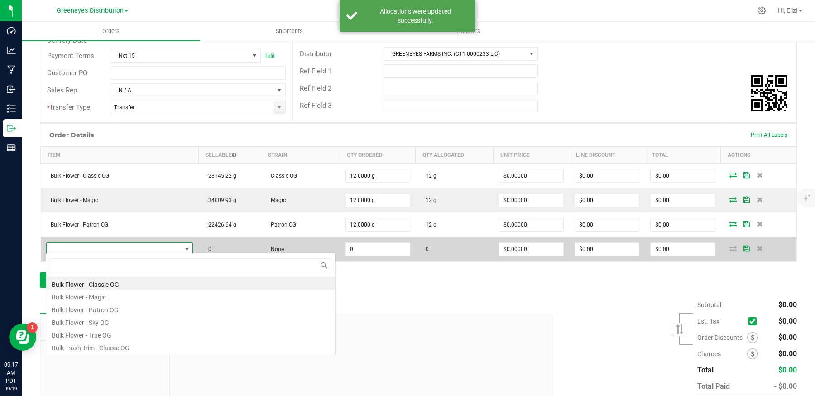
scroll to position [13, 147]
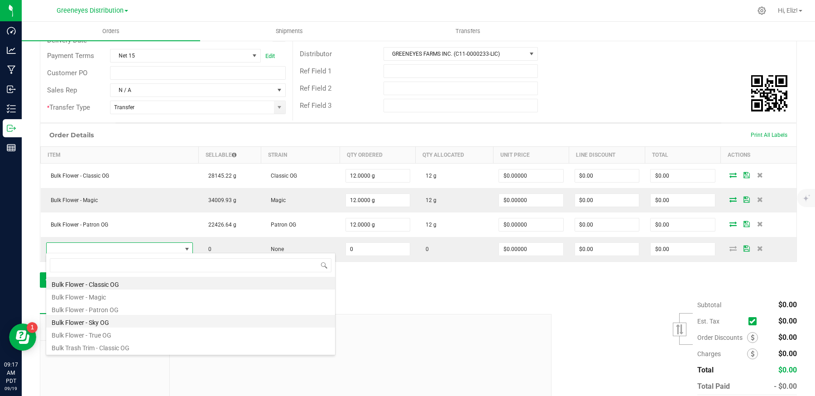
click at [100, 323] on li "Bulk Flower - Sky OG" at bounding box center [190, 321] width 289 height 13
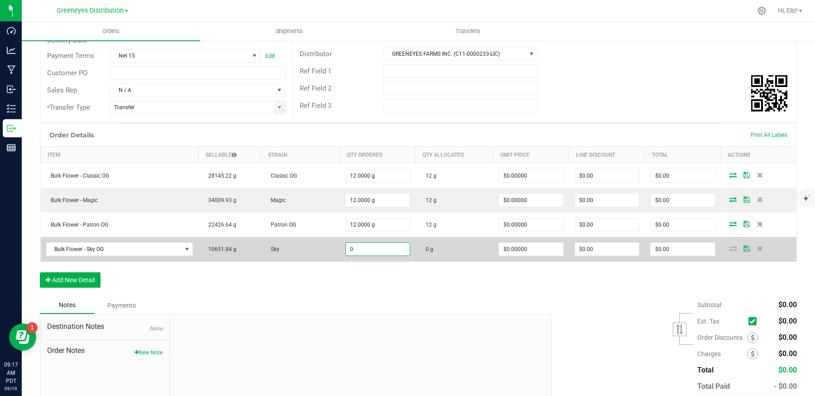
click at [357, 244] on input "0" at bounding box center [378, 249] width 64 height 13
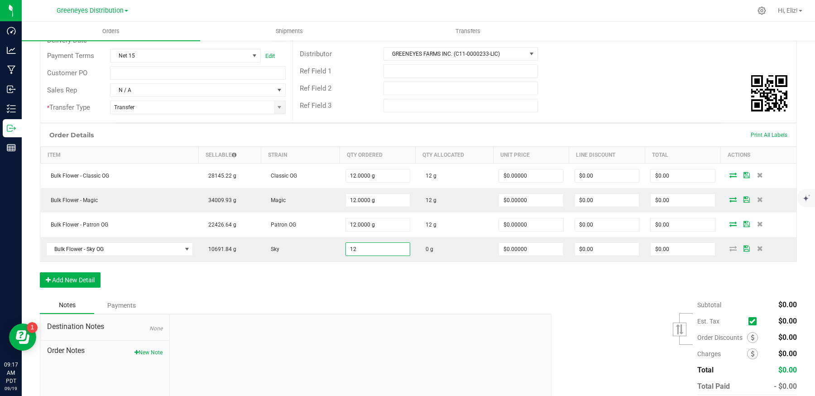
type input "12.0000 g"
click at [366, 267] on div "Order Details Print All Labels Item Sellable Strain Qty Ordered Qty Allocated U…" at bounding box center [418, 210] width 757 height 174
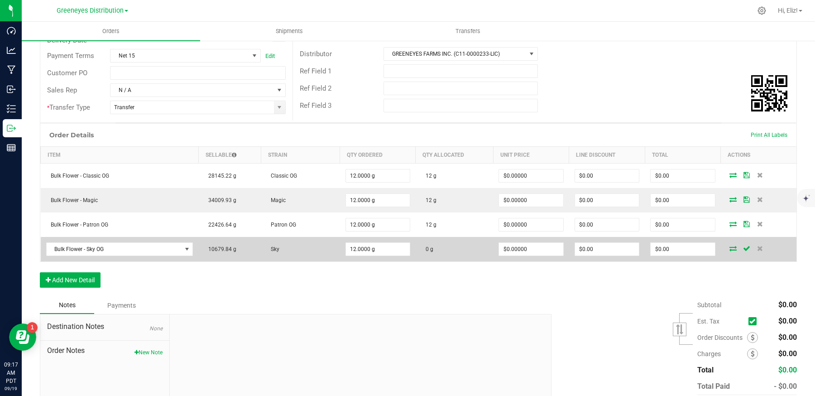
click at [730, 246] on icon at bounding box center [733, 248] width 7 height 5
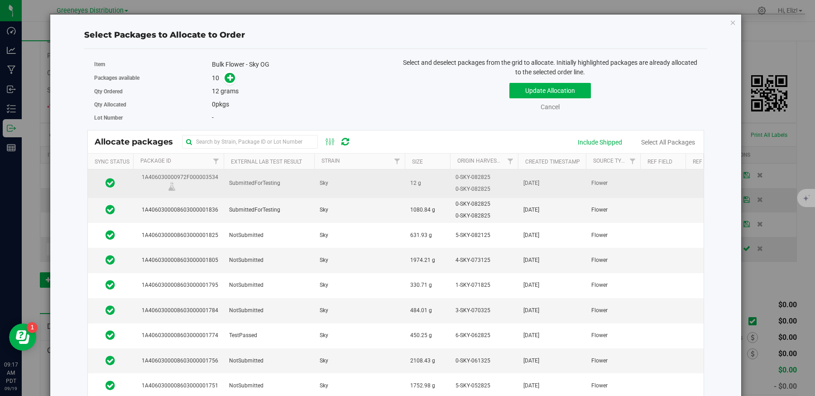
click at [349, 179] on td "Sky" at bounding box center [359, 183] width 91 height 28
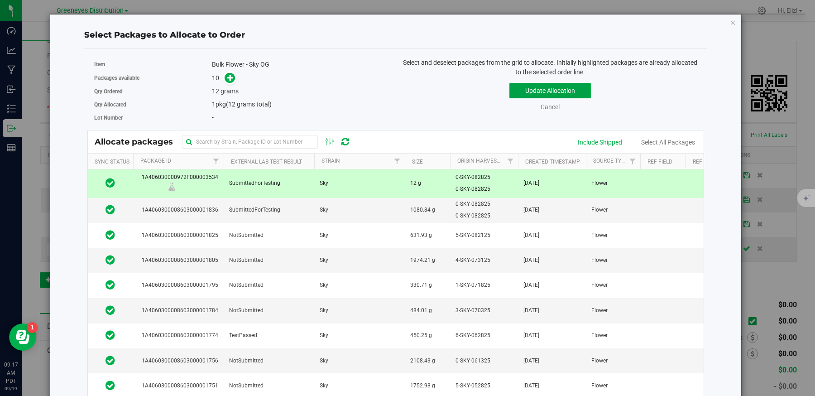
click at [526, 87] on button "Update Allocation" at bounding box center [551, 90] width 82 height 15
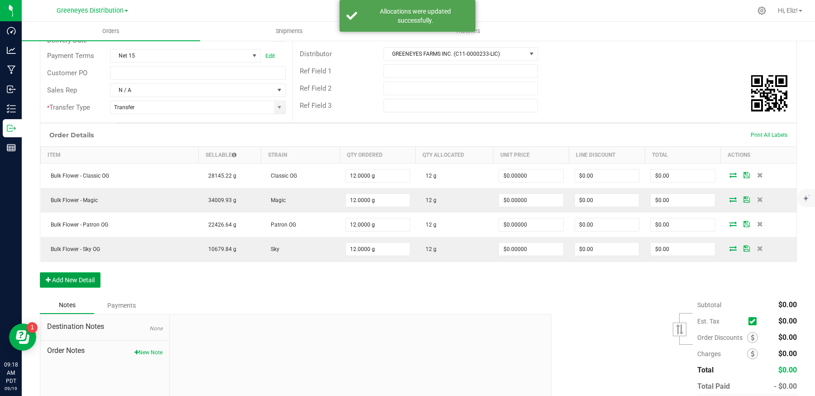
click at [87, 282] on button "Add New Detail" at bounding box center [70, 279] width 61 height 15
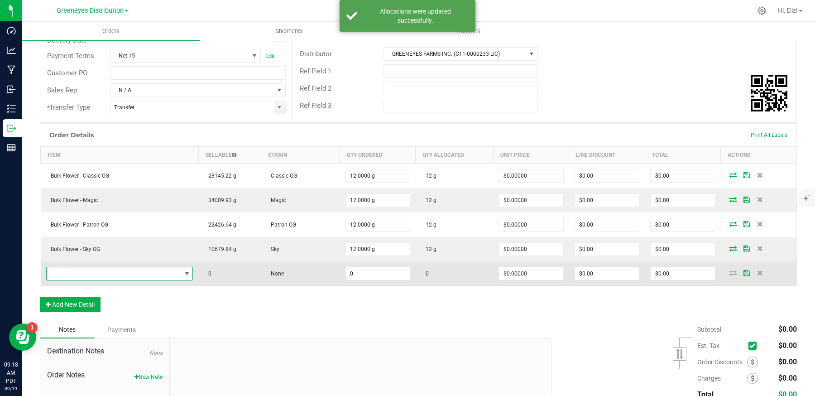
click at [104, 271] on span "NO DATA FOUND" at bounding box center [114, 273] width 135 height 13
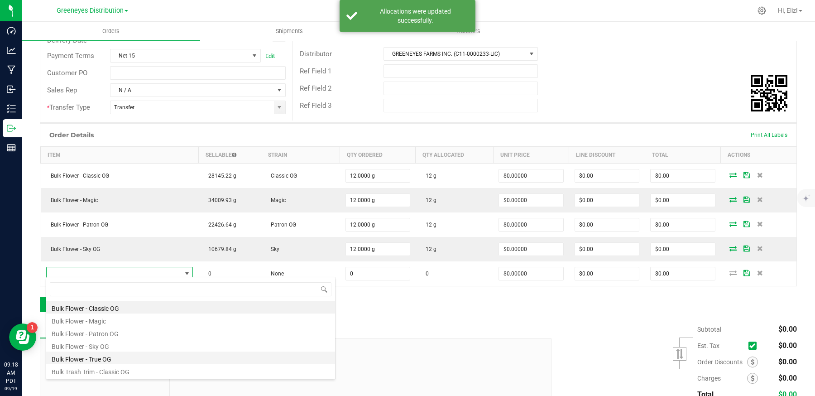
click at [94, 360] on li "Bulk Flower - True OG" at bounding box center [190, 358] width 289 height 13
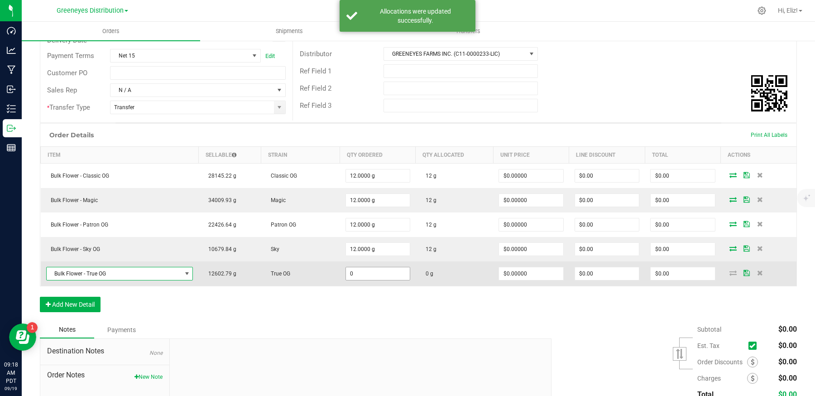
click at [361, 268] on input "0" at bounding box center [378, 273] width 64 height 13
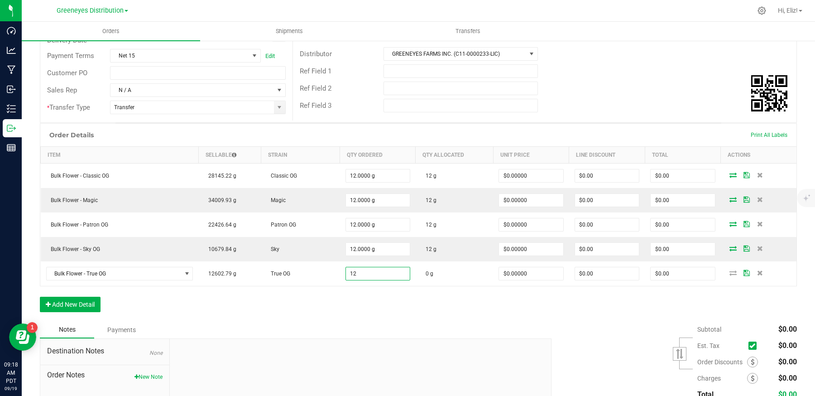
type input "12.0000 g"
click at [373, 299] on div "Order Details Print All Labels Item Sellable Strain Qty Ordered Qty Allocated U…" at bounding box center [418, 222] width 757 height 198
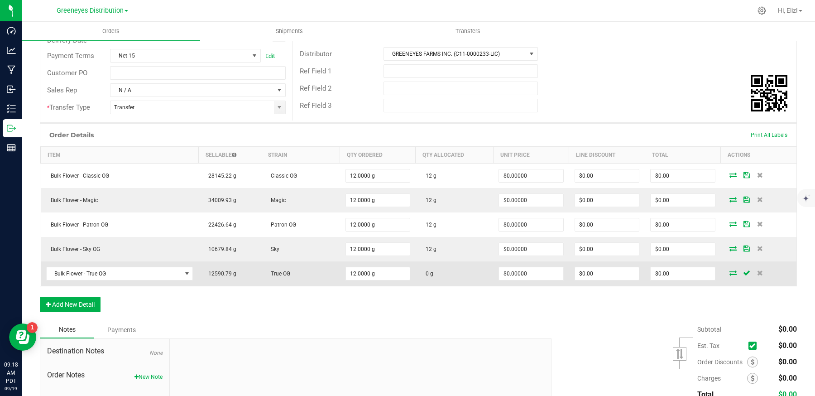
click at [733, 270] on icon at bounding box center [733, 272] width 7 height 5
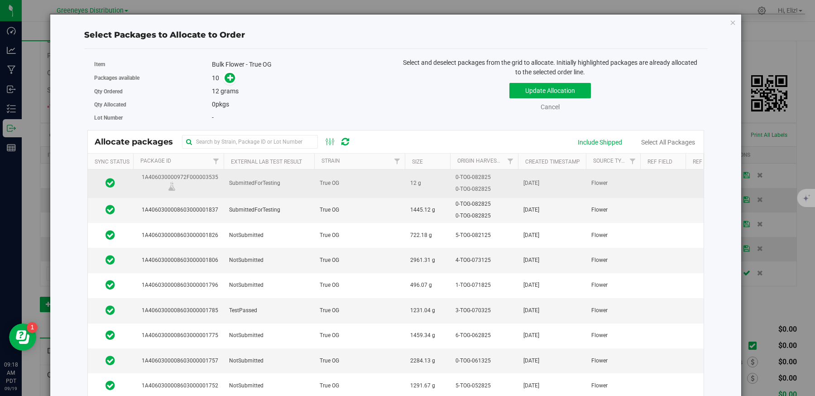
drag, startPoint x: 341, startPoint y: 180, endPoint x: 362, endPoint y: 180, distance: 20.8
click at [341, 180] on td "True OG" at bounding box center [359, 183] width 91 height 28
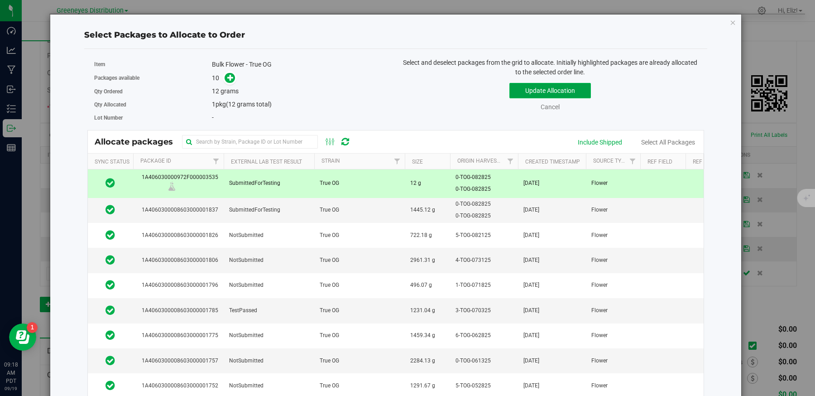
click at [523, 90] on button "Update Allocation" at bounding box center [551, 90] width 82 height 15
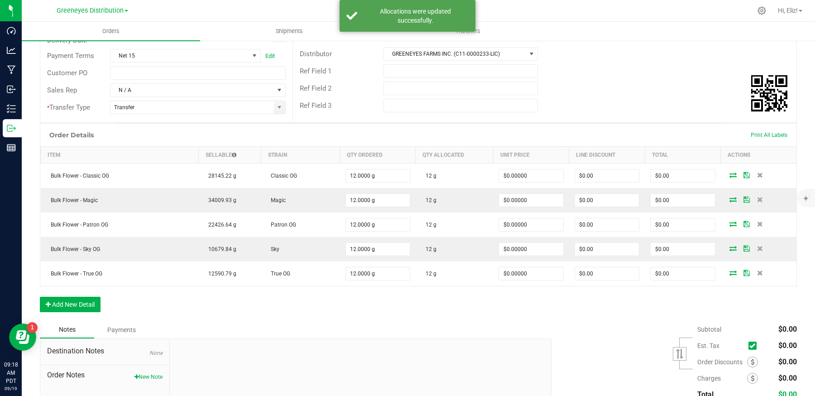
click at [395, 308] on div "Order Details Print All Labels Item Sellable Strain Qty Ordered Qty Allocated U…" at bounding box center [418, 222] width 757 height 198
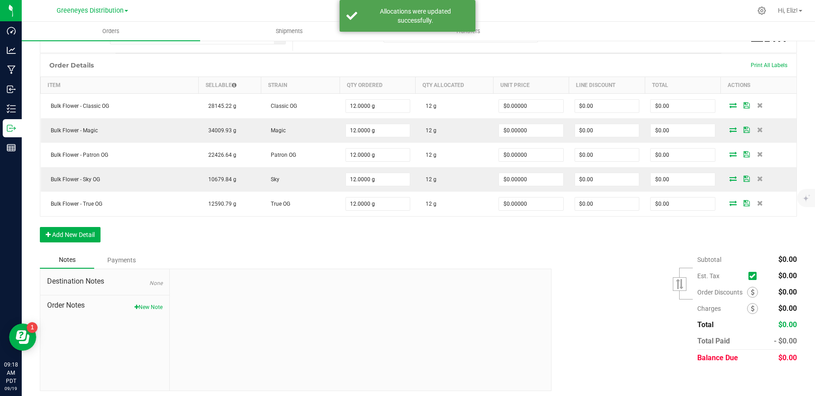
scroll to position [0, 0]
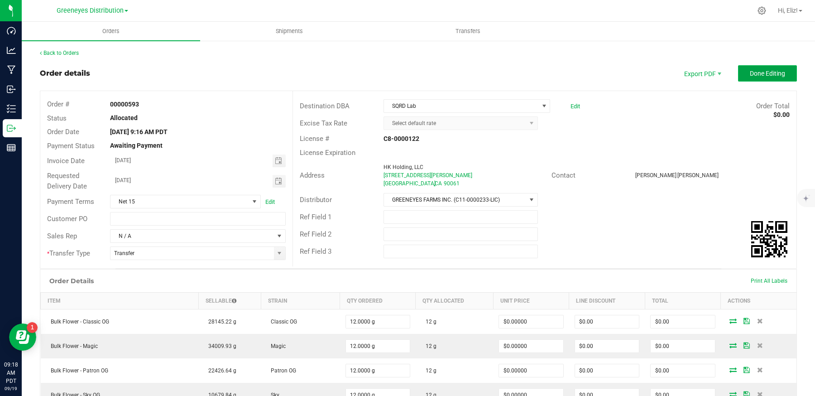
click at [772, 70] on span "Done Editing" at bounding box center [767, 73] width 35 height 7
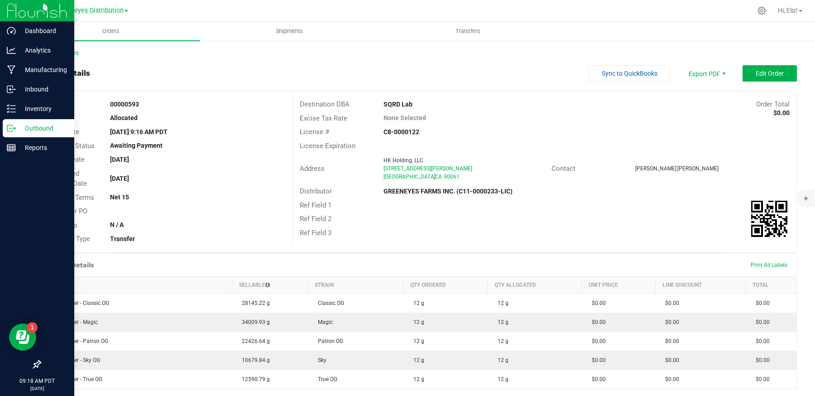
click at [34, 130] on p "Outbound" at bounding box center [43, 128] width 54 height 11
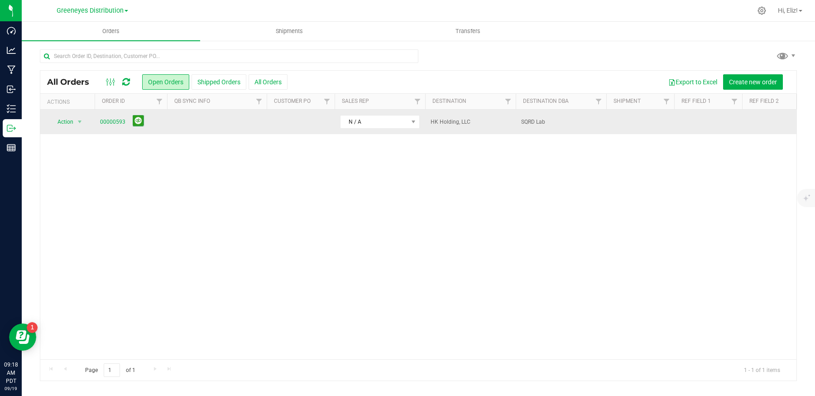
click at [561, 130] on td "SQRD Lab" at bounding box center [561, 122] width 91 height 24
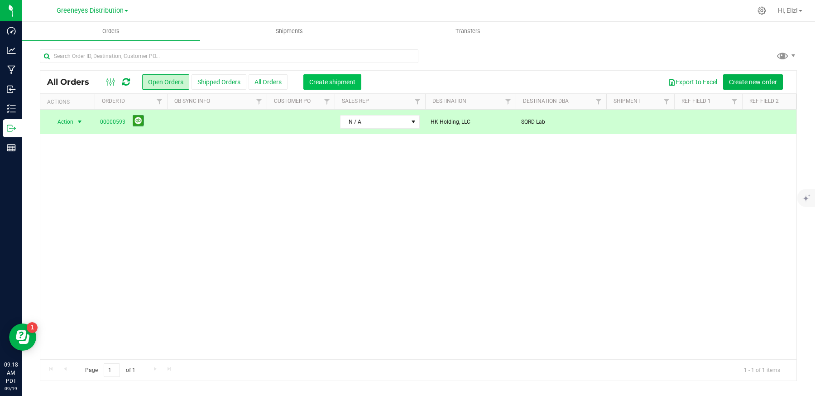
click at [333, 78] on span "Create shipment" at bounding box center [332, 81] width 46 height 7
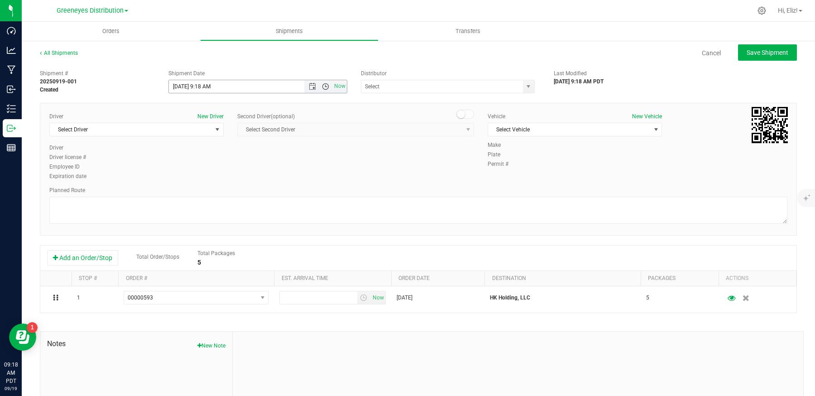
click at [324, 84] on span "Open the time view" at bounding box center [325, 86] width 7 height 7
click at [189, 127] on li "9:30 AM" at bounding box center [258, 127] width 178 height 12
type input "[DATE] 9:30 AM"
click at [462, 87] on input "text" at bounding box center [440, 86] width 157 height 13
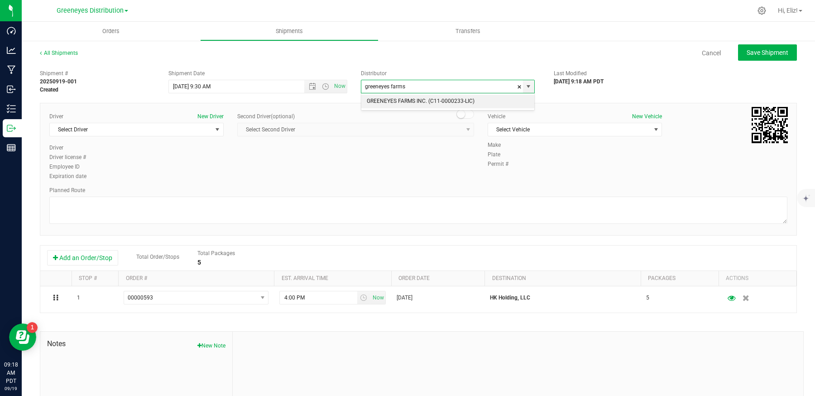
click at [455, 101] on li "GREENEYES FARMS INC. (C11-0000233-LIC)" at bounding box center [448, 102] width 173 height 14
type input "GREENEYES FARMS INC. (C11-0000233-LIC)"
click at [139, 132] on span "Select Driver" at bounding box center [131, 129] width 162 height 13
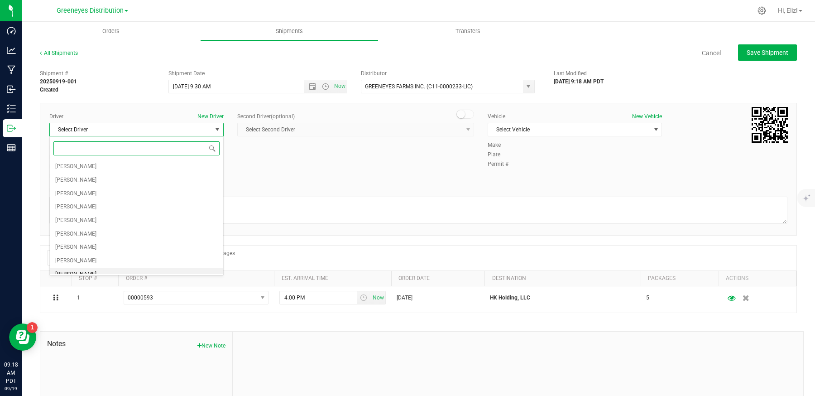
click at [80, 271] on span "[PERSON_NAME]" at bounding box center [75, 275] width 41 height 12
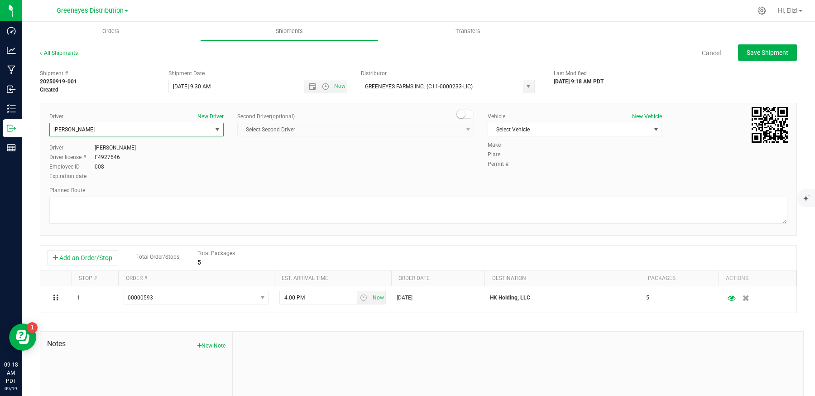
scroll to position [0, 0]
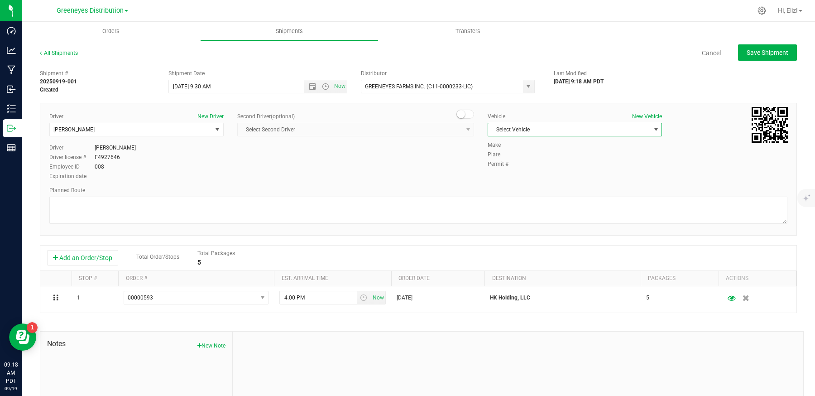
click at [549, 126] on span "Select Vehicle" at bounding box center [569, 129] width 162 height 13
click at [532, 210] on li "Ford Fusion" at bounding box center [575, 212] width 174 height 14
click at [526, 129] on span "Ford Fusion" at bounding box center [569, 129] width 162 height 13
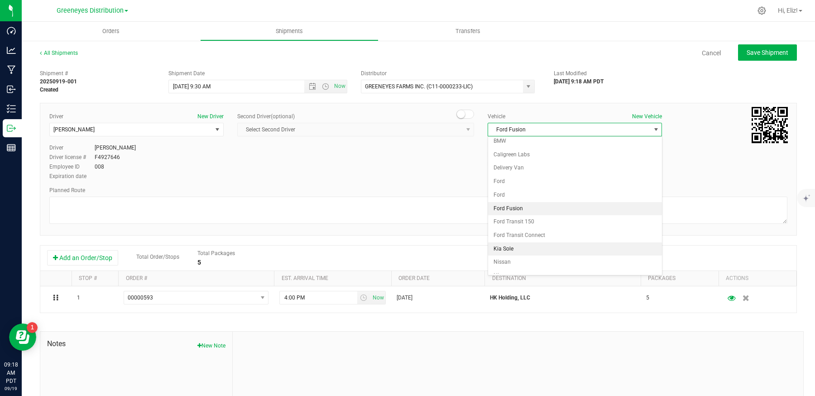
scroll to position [6, 0]
click at [501, 188] on li "Ford" at bounding box center [575, 193] width 174 height 14
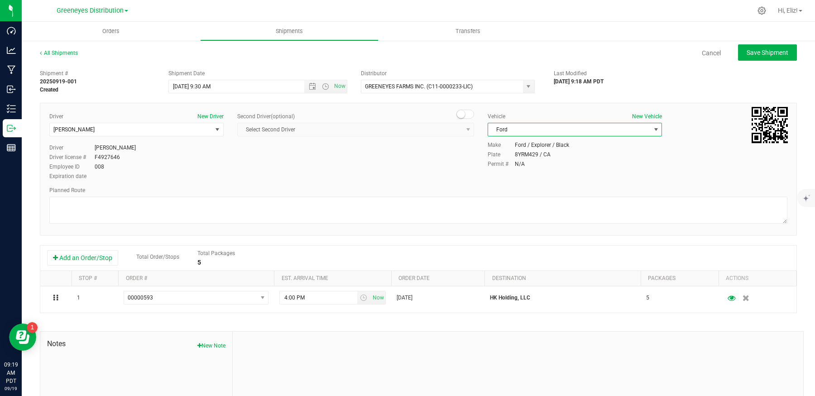
click at [523, 130] on span "Ford" at bounding box center [569, 129] width 162 height 13
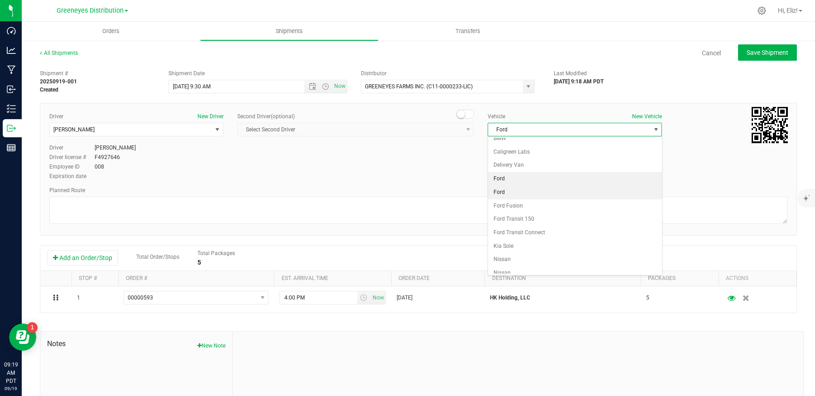
click at [511, 179] on li "Ford" at bounding box center [575, 179] width 174 height 14
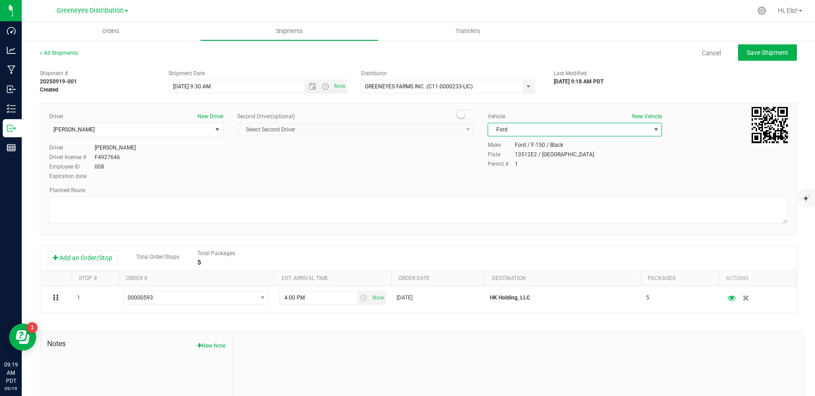
click at [523, 123] on span "Ford" at bounding box center [569, 129] width 162 height 13
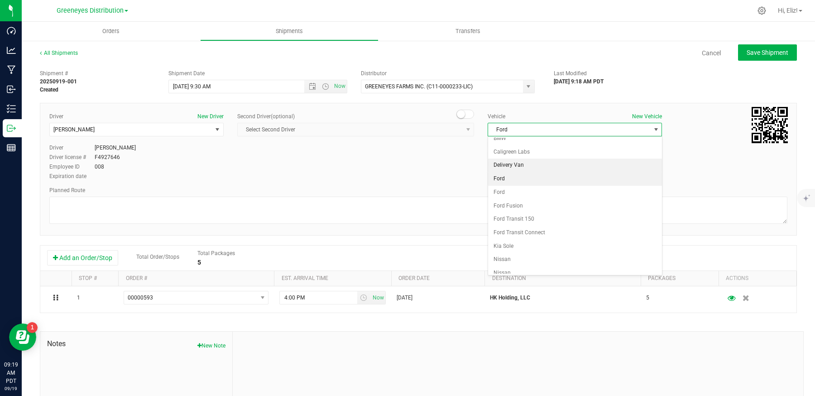
scroll to position [0, 0]
click at [646, 117] on button "New Vehicle" at bounding box center [647, 116] width 30 height 8
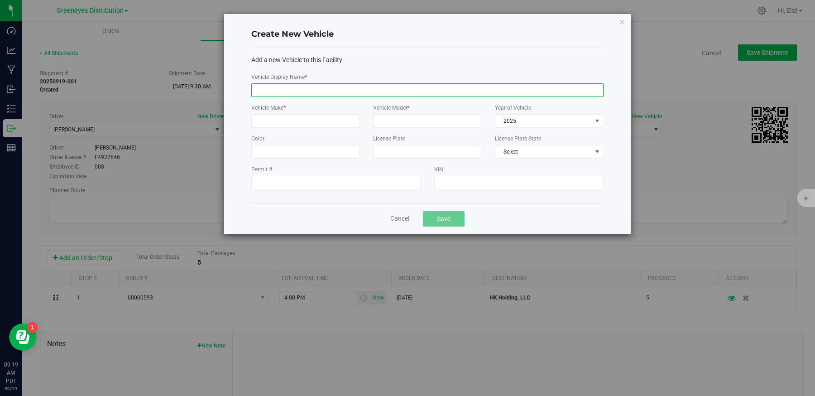
click at [298, 88] on input "Vehicle Display Name *" at bounding box center [427, 90] width 352 height 14
type input "Ford Fusion Grey"
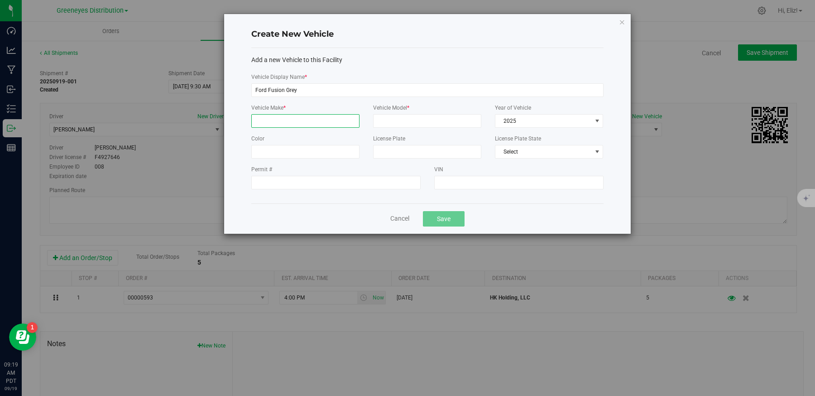
click at [282, 125] on input "Vehicle Make *" at bounding box center [305, 121] width 108 height 14
type input "Ford"
click at [382, 121] on input "Vehicle Model *" at bounding box center [427, 121] width 108 height 14
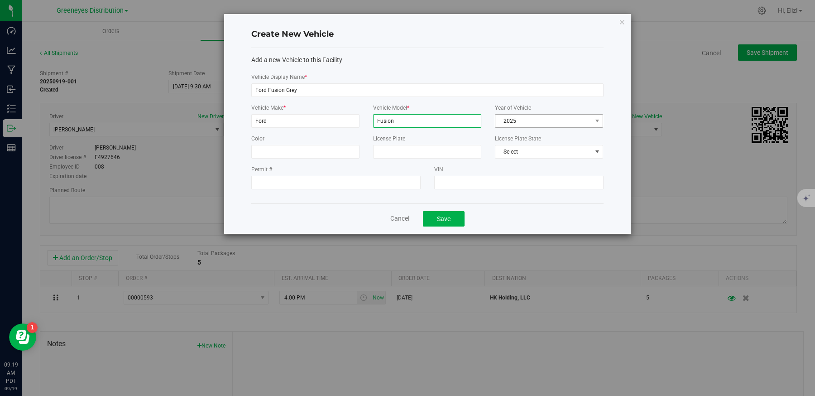
type input "Fusion"
click at [508, 124] on span "2025" at bounding box center [544, 121] width 96 height 13
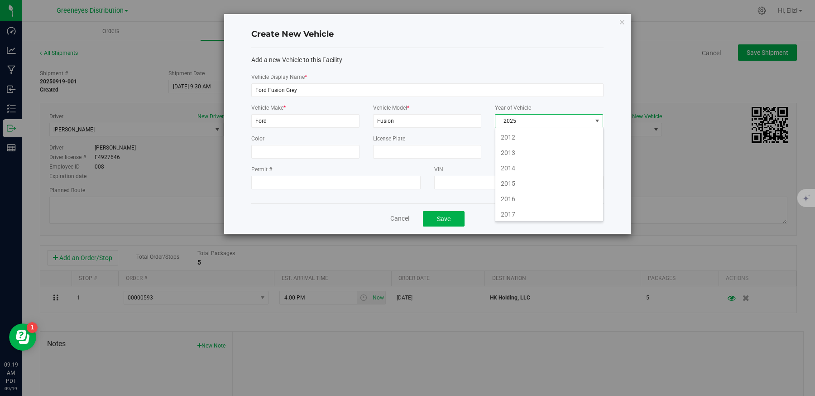
scroll to position [495, 0]
click at [516, 174] on li "2015" at bounding box center [550, 181] width 108 height 15
click at [525, 118] on span "2015" at bounding box center [544, 121] width 96 height 13
click at [514, 220] on li "2019" at bounding box center [550, 227] width 108 height 15
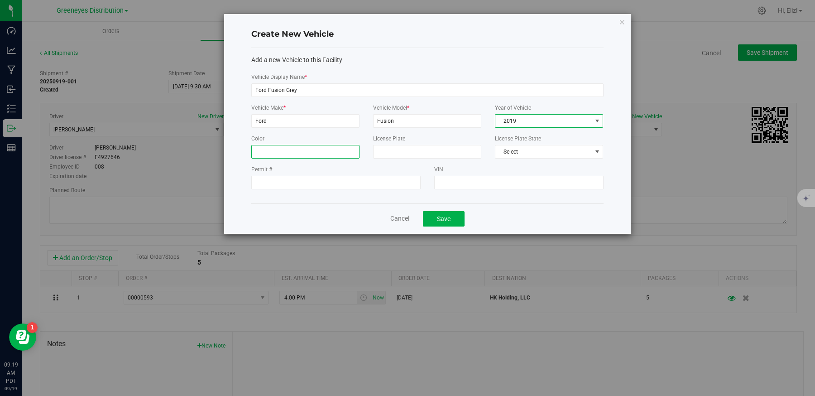
click at [287, 152] on input "Color" at bounding box center [305, 152] width 108 height 14
type input "Grey"
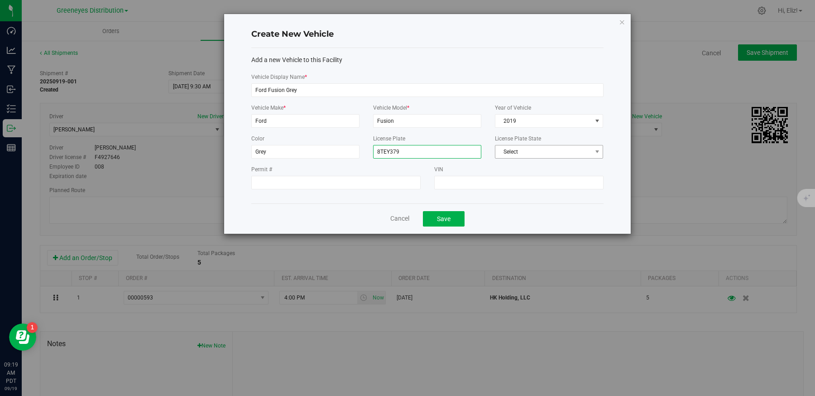
type input "8TEY379"
click at [511, 148] on span "Select" at bounding box center [544, 151] width 96 height 13
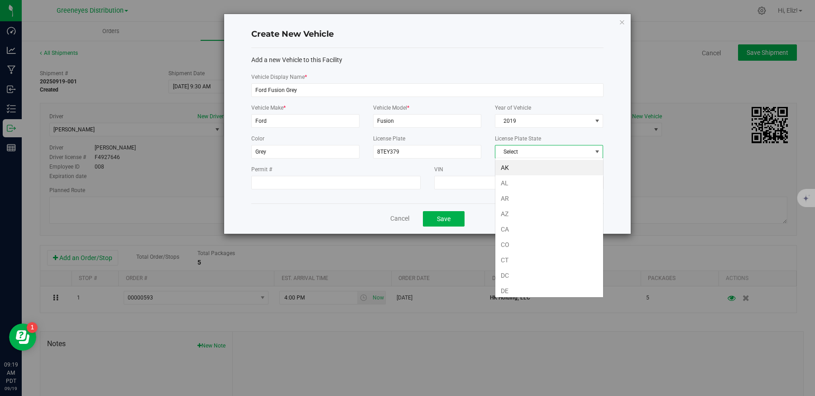
scroll to position [13, 109]
click at [506, 226] on li "CA" at bounding box center [550, 229] width 108 height 15
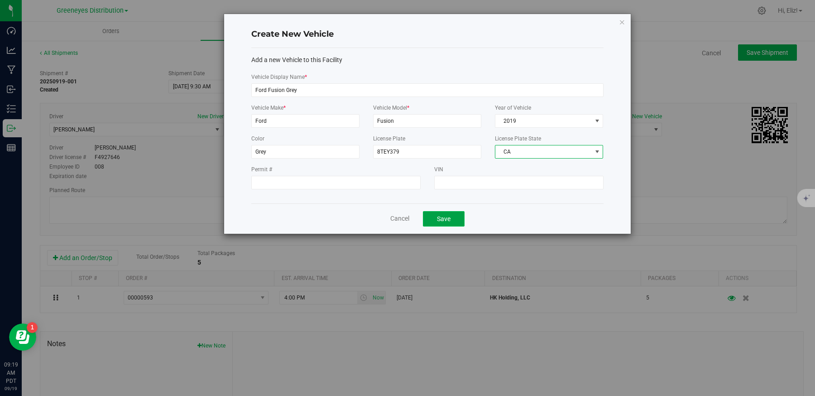
click at [441, 219] on button "Save" at bounding box center [444, 218] width 42 height 15
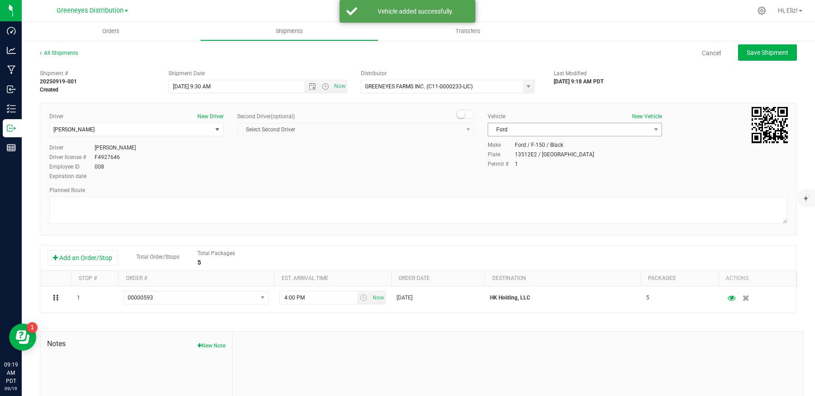
click at [521, 130] on span "Ford" at bounding box center [569, 129] width 162 height 13
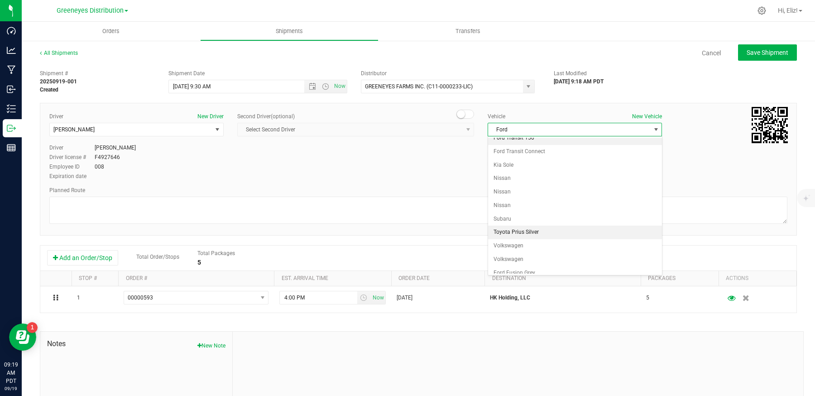
scroll to position [87, 0]
click at [522, 268] on li "Ford Fusion Grey" at bounding box center [575, 273] width 174 height 14
click at [432, 174] on div "Driver New Driver [PERSON_NAME] Select Driver [PERSON_NAME] [PERSON_NAME] [PERS…" at bounding box center [419, 146] width 752 height 69
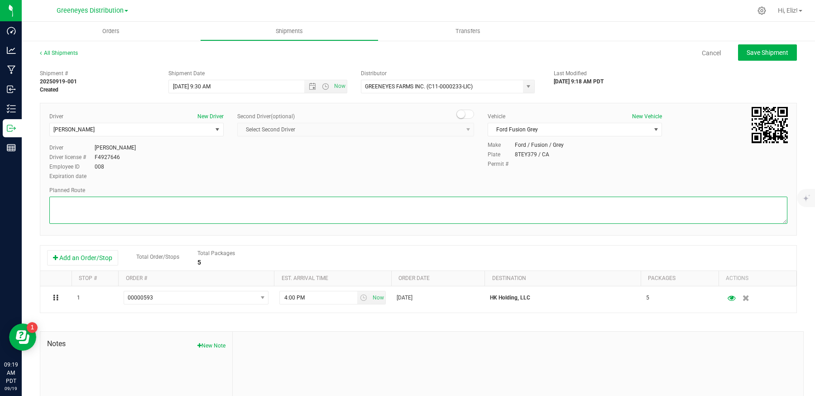
click at [224, 203] on textarea at bounding box center [418, 210] width 738 height 27
type textarea "Google Maps"
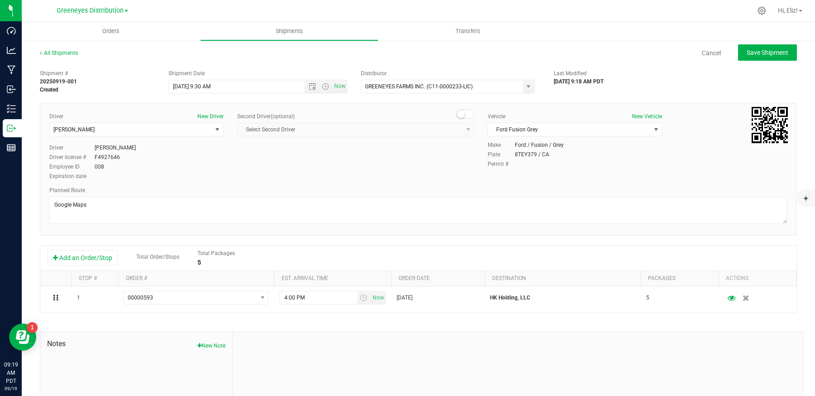
click at [358, 246] on div "Add an Order/Stop Total Order/Stops Total Packages 5" at bounding box center [418, 258] width 757 height 25
click at [758, 54] on span "Save Shipment" at bounding box center [768, 52] width 42 height 7
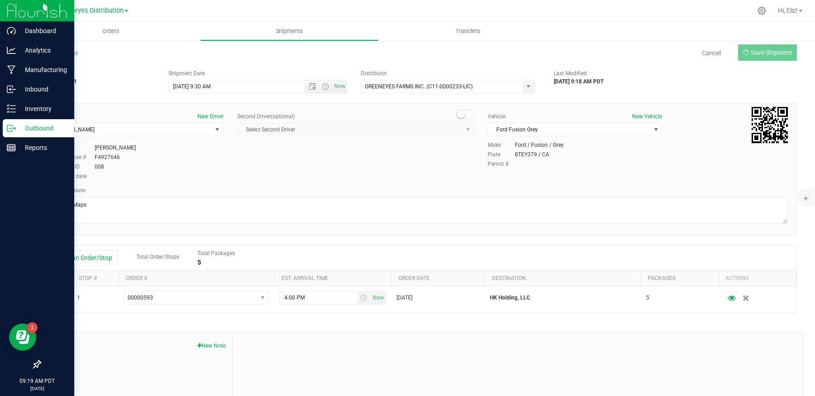
type input "[DATE] 4:30 PM"
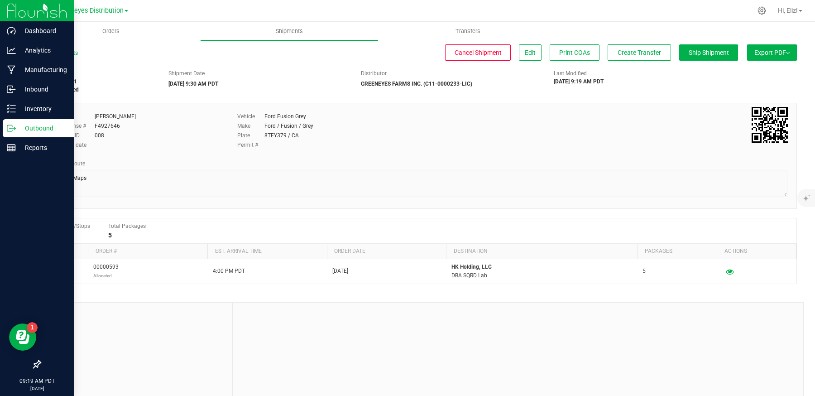
click at [33, 127] on p "Outbound" at bounding box center [43, 128] width 54 height 11
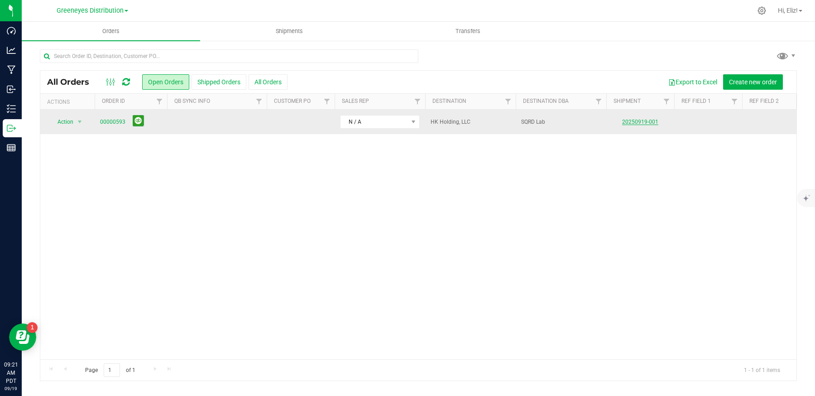
click at [633, 121] on link "20250919-001" at bounding box center [640, 122] width 36 height 6
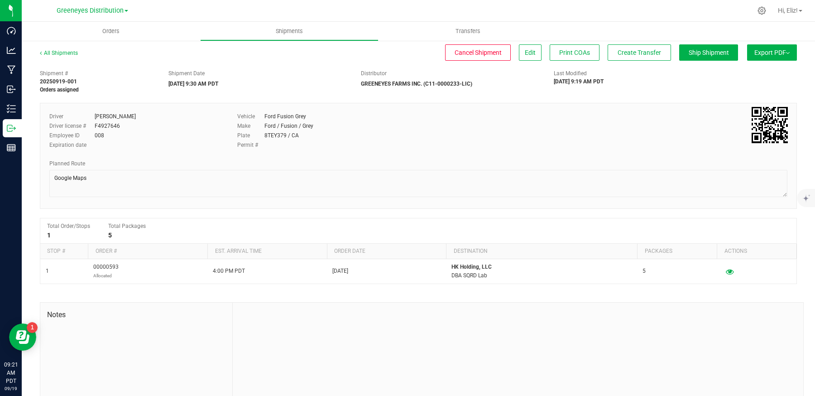
drag, startPoint x: 264, startPoint y: 135, endPoint x: 284, endPoint y: 135, distance: 20.4
click at [284, 135] on div "8TEY379 / CA" at bounding box center [282, 135] width 34 height 8
drag, startPoint x: 287, startPoint y: 135, endPoint x: 265, endPoint y: 135, distance: 22.7
click at [265, 135] on div "8TEY379 / CA" at bounding box center [282, 135] width 34 height 8
copy div "8TEY379"
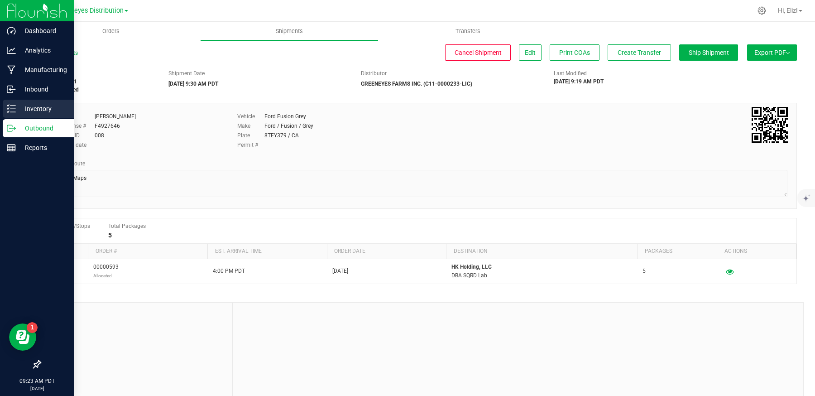
click at [35, 110] on p "Inventory" at bounding box center [43, 108] width 54 height 11
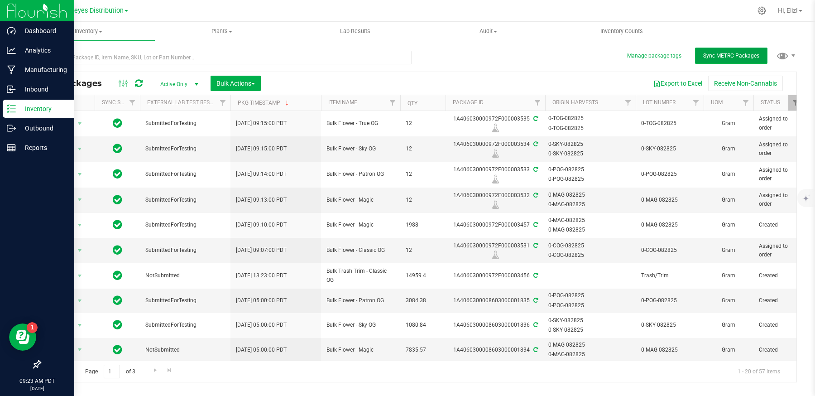
click at [738, 52] on button "Sync METRC Packages" at bounding box center [731, 56] width 72 height 16
